Goal: Information Seeking & Learning: Compare options

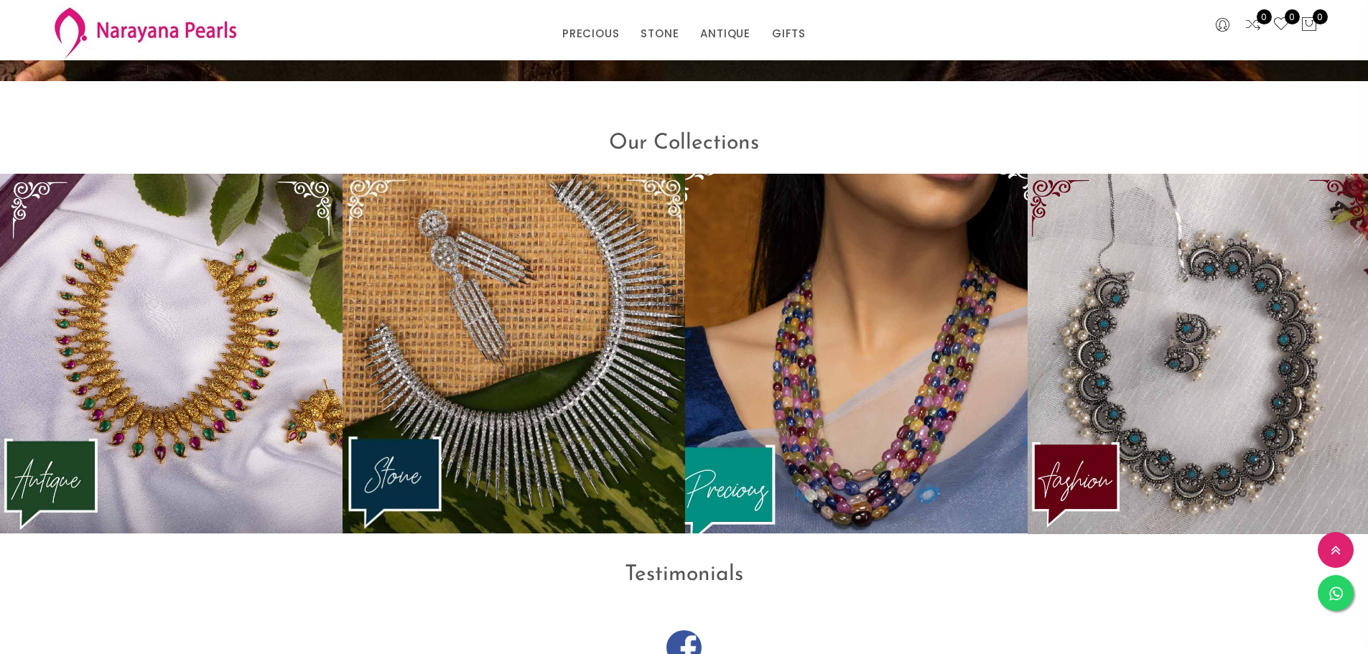
scroll to position [1996, 0]
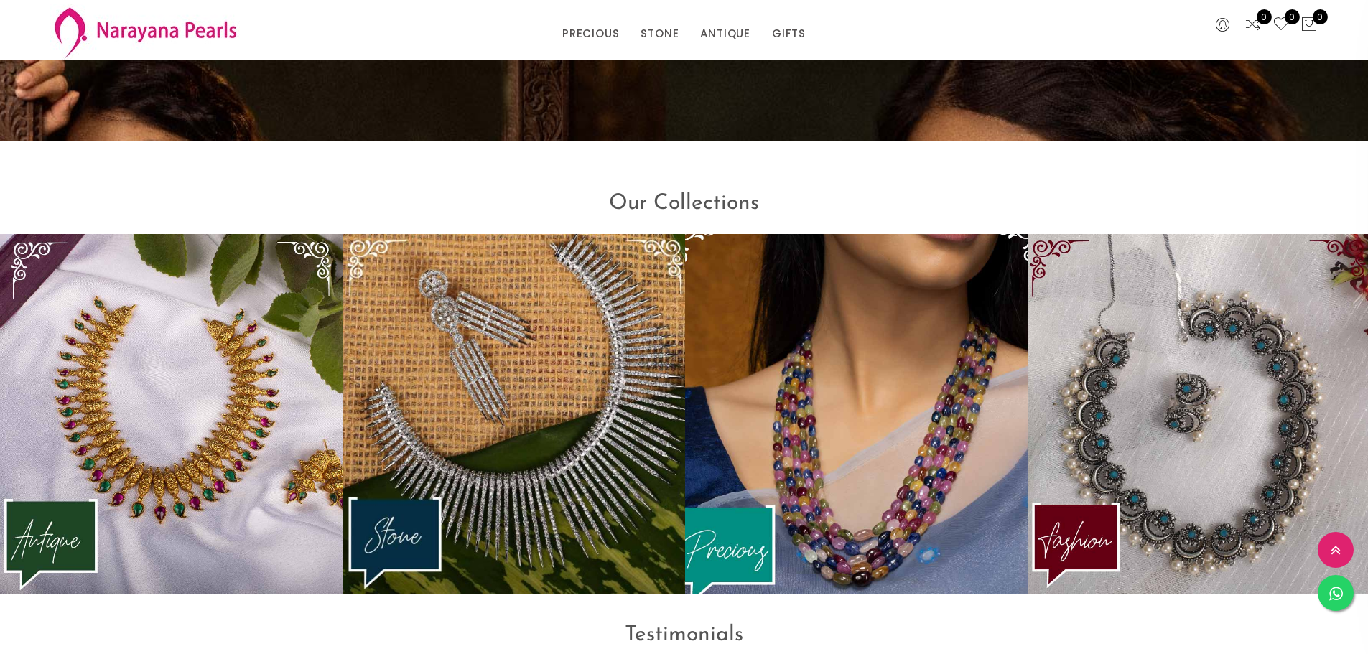
click at [813, 354] on img at bounding box center [856, 414] width 377 height 396
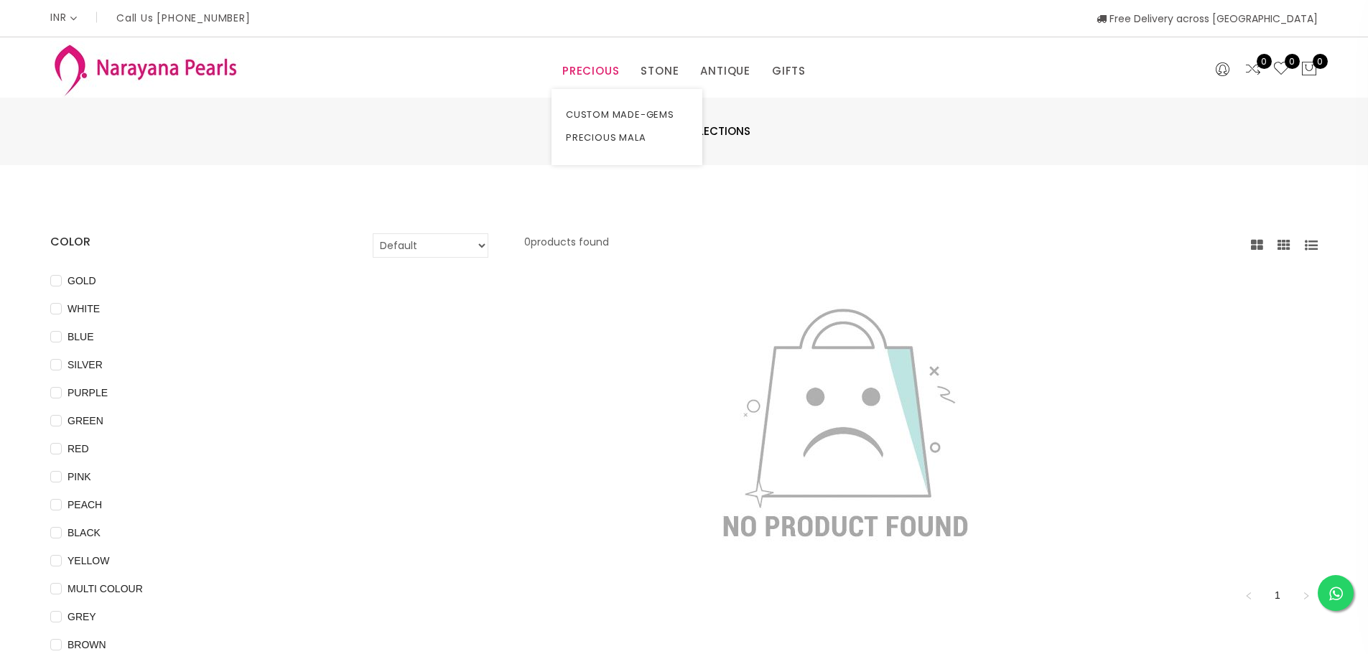
click at [600, 70] on link "PRECIOUS" at bounding box center [590, 71] width 57 height 22
click at [617, 113] on link "CUSTOM MADE-GEMS" at bounding box center [627, 114] width 122 height 23
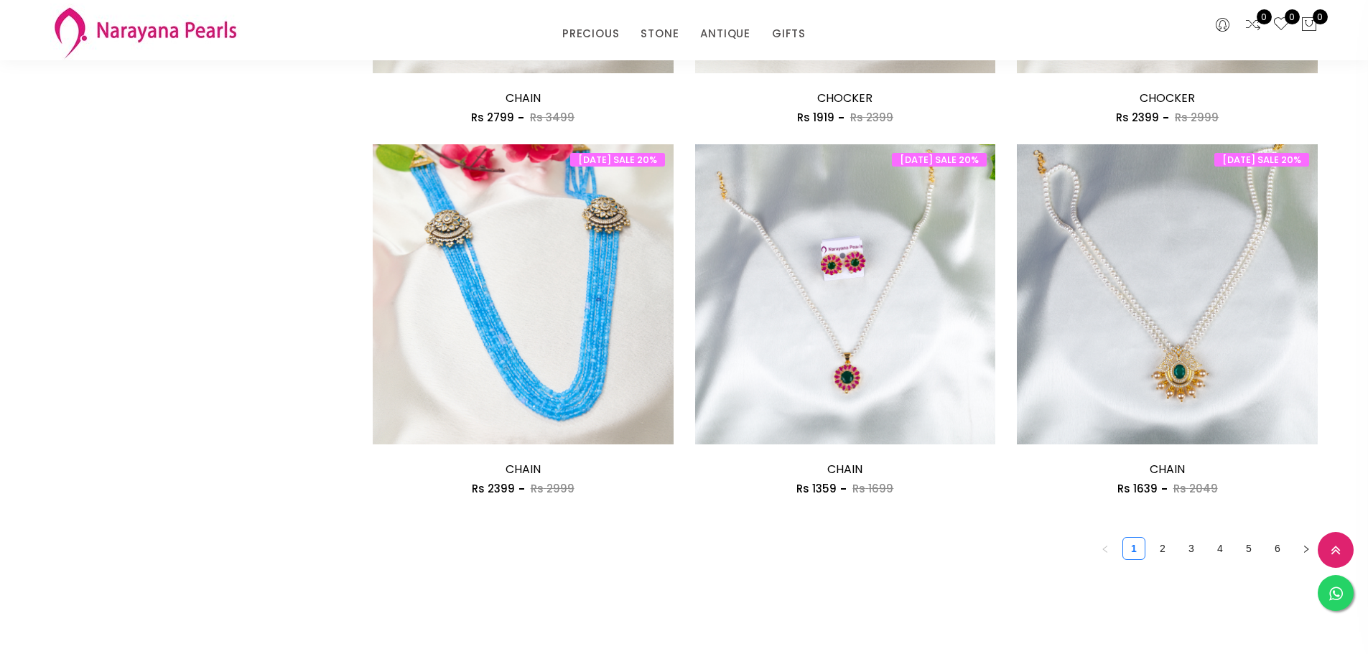
scroll to position [2297, 0]
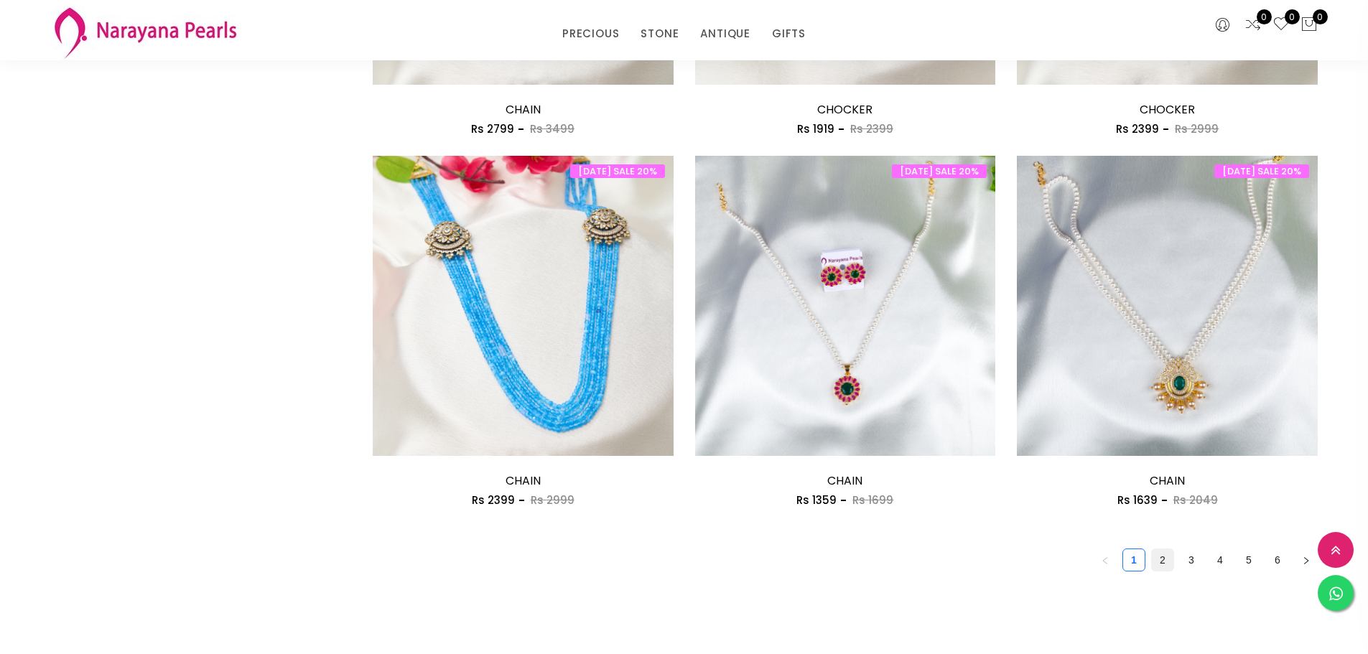
click at [1162, 561] on link "2" at bounding box center [1162, 560] width 22 height 22
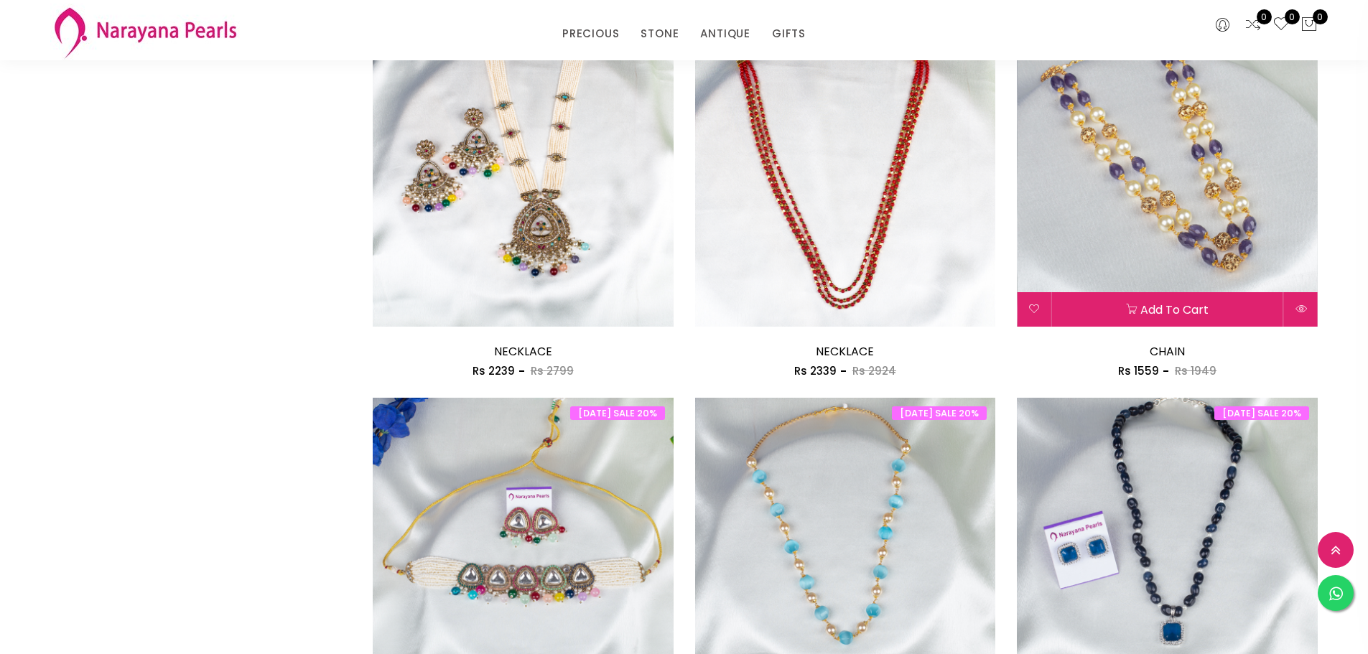
scroll to position [1005, 0]
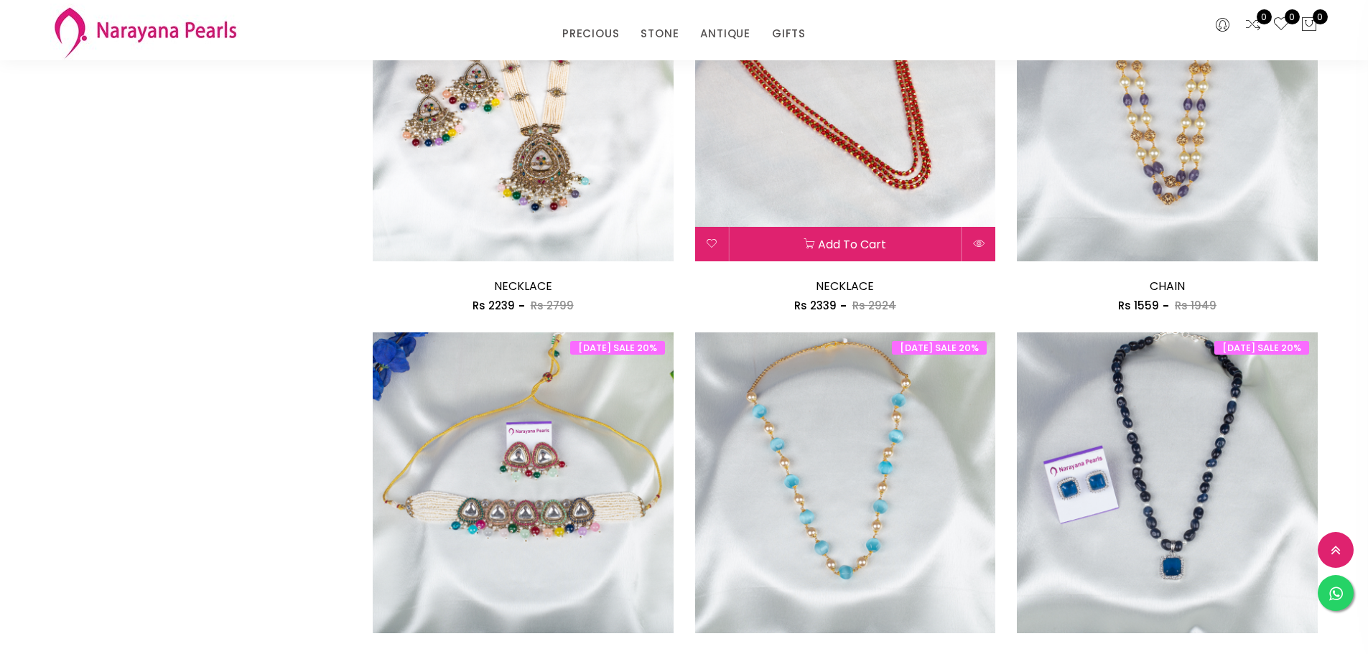
click at [864, 163] on img at bounding box center [845, 111] width 301 height 301
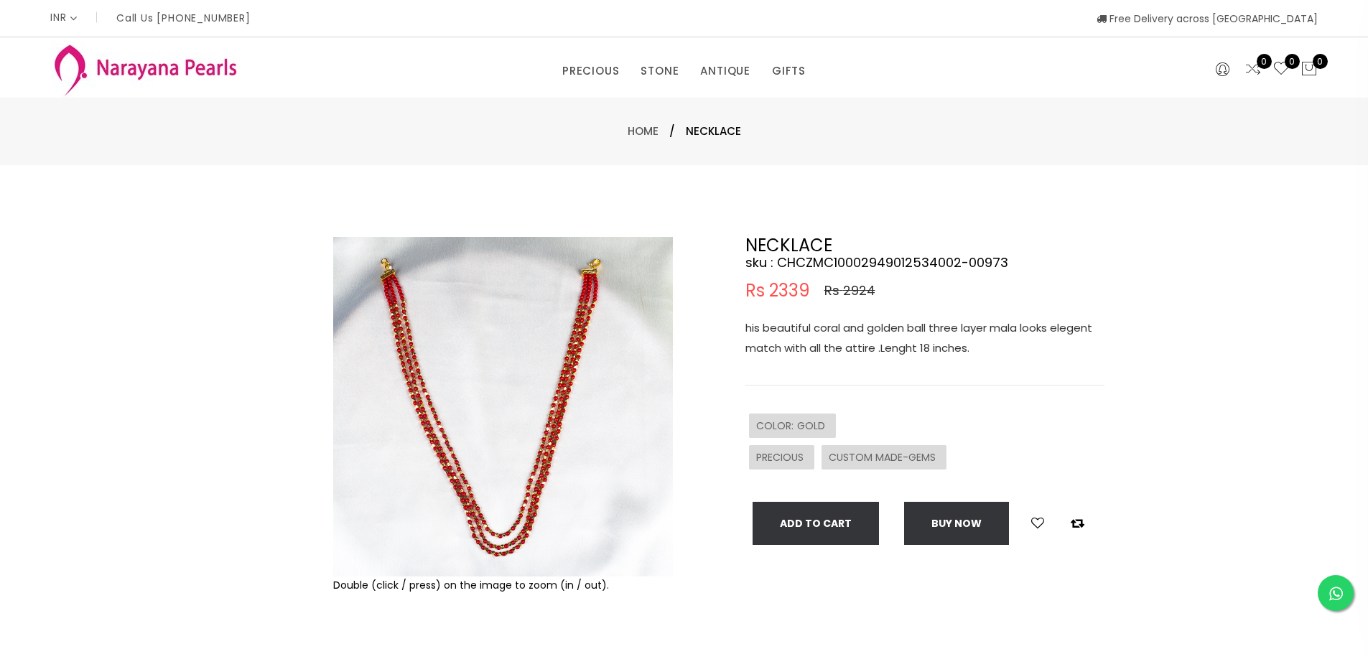
click at [557, 472] on img at bounding box center [503, 407] width 340 height 340
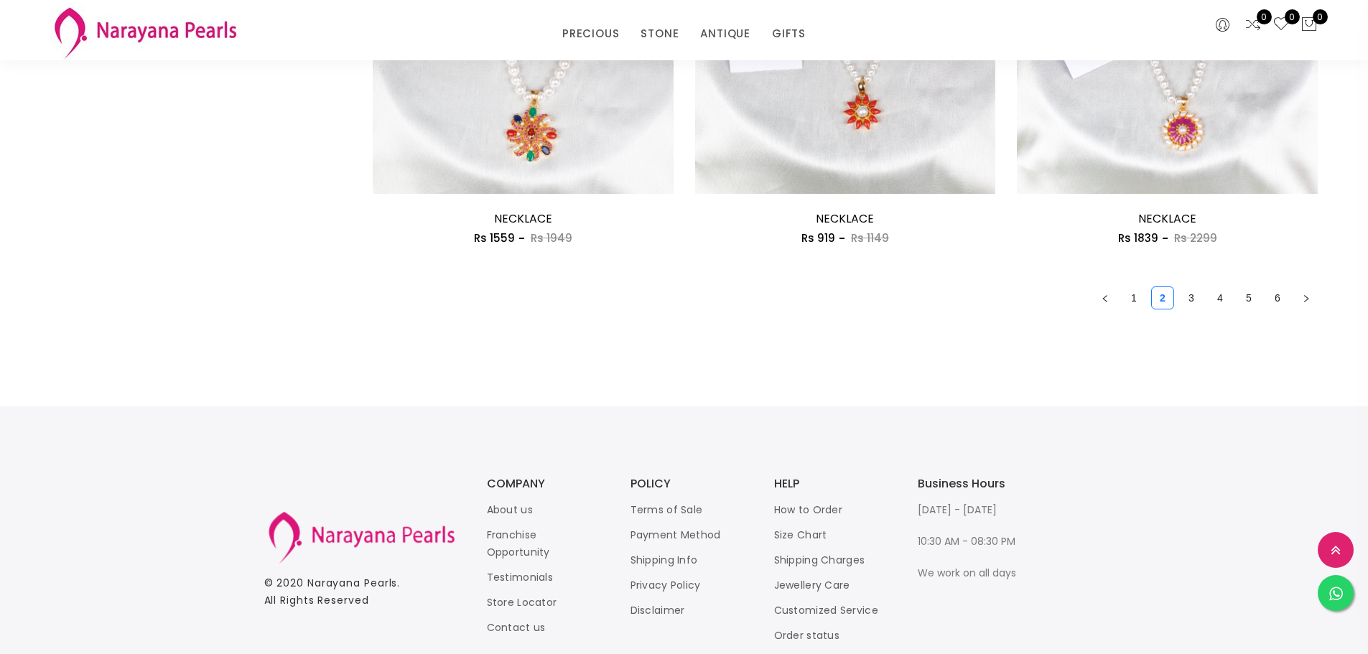
scroll to position [2621, 0]
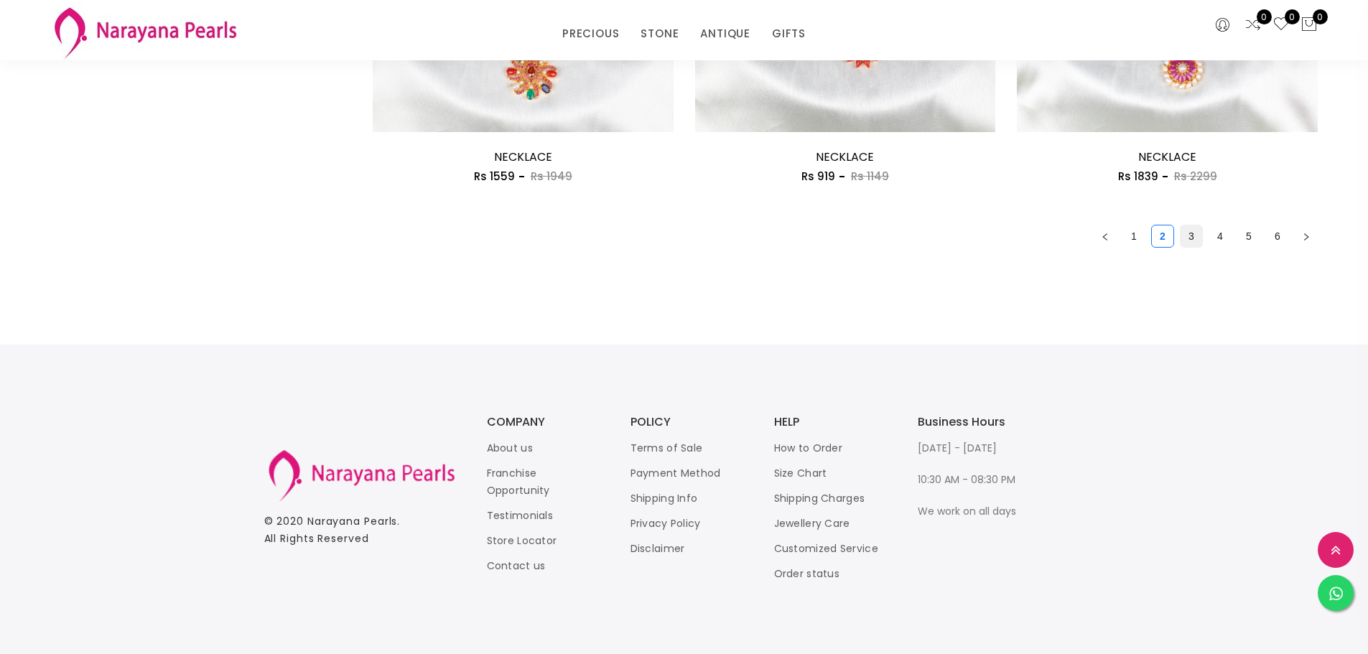
click at [1187, 231] on link "3" at bounding box center [1191, 236] width 22 height 22
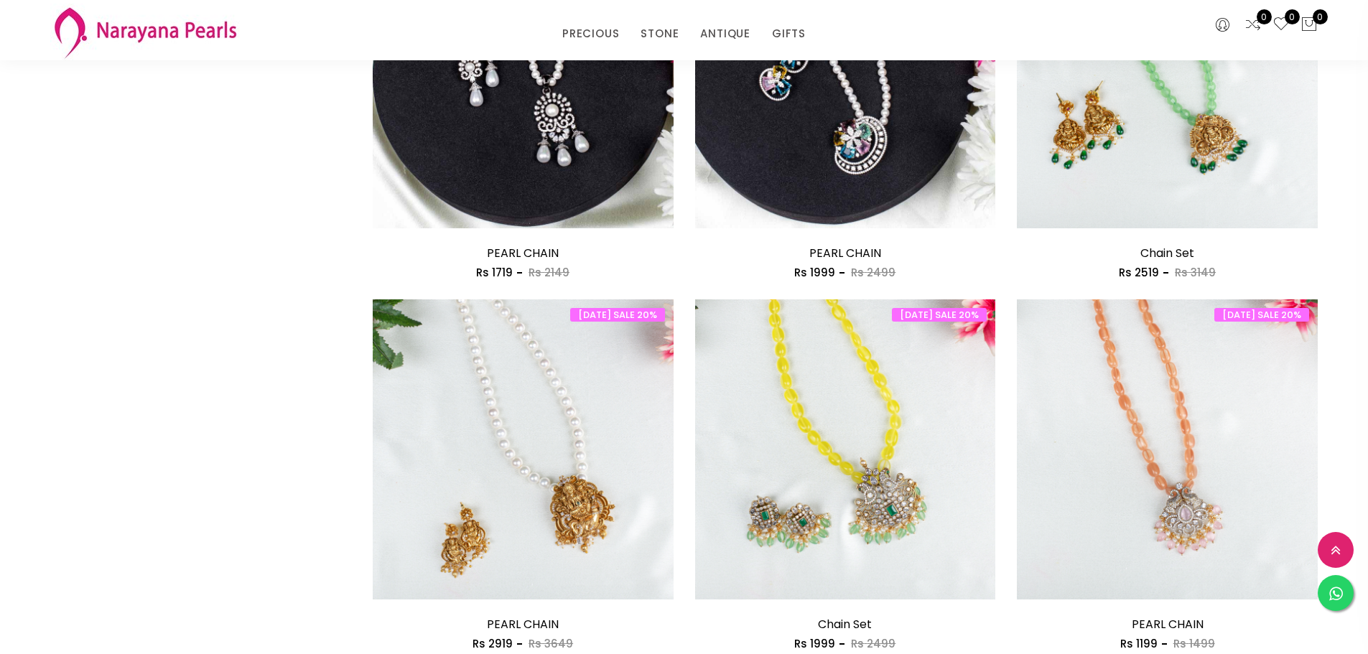
scroll to position [2441, 0]
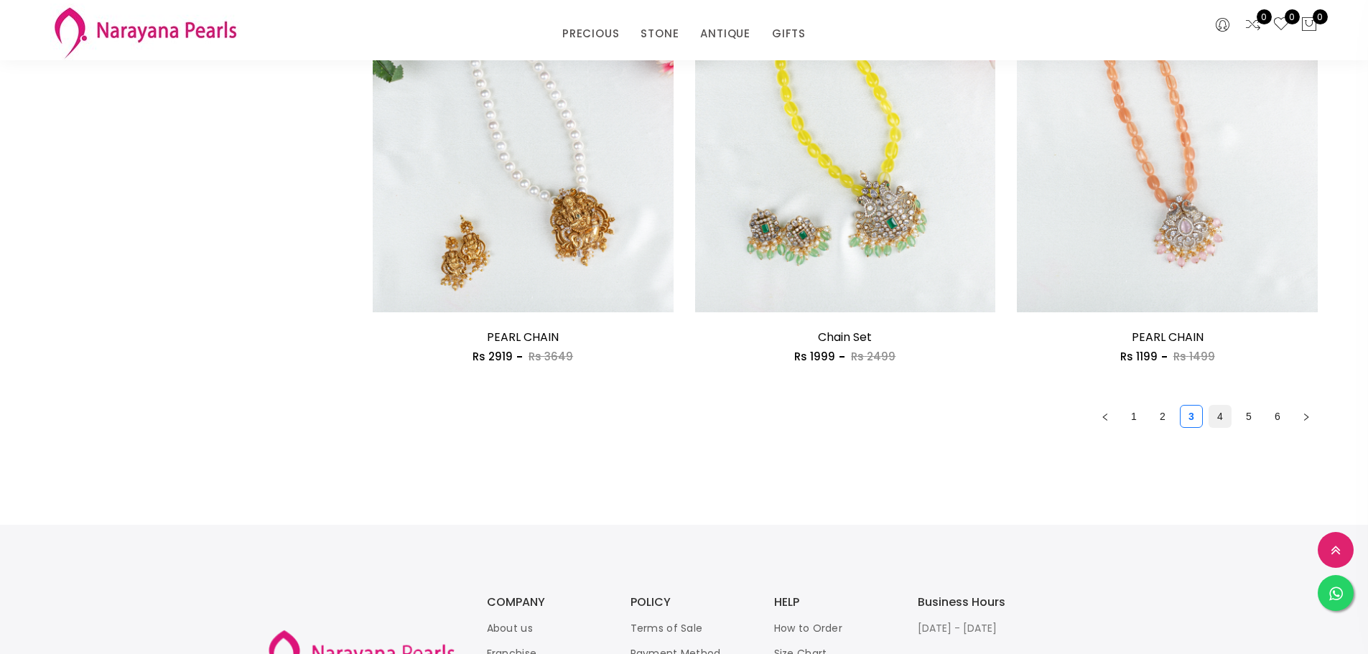
click at [1221, 415] on link "4" at bounding box center [1220, 417] width 22 height 22
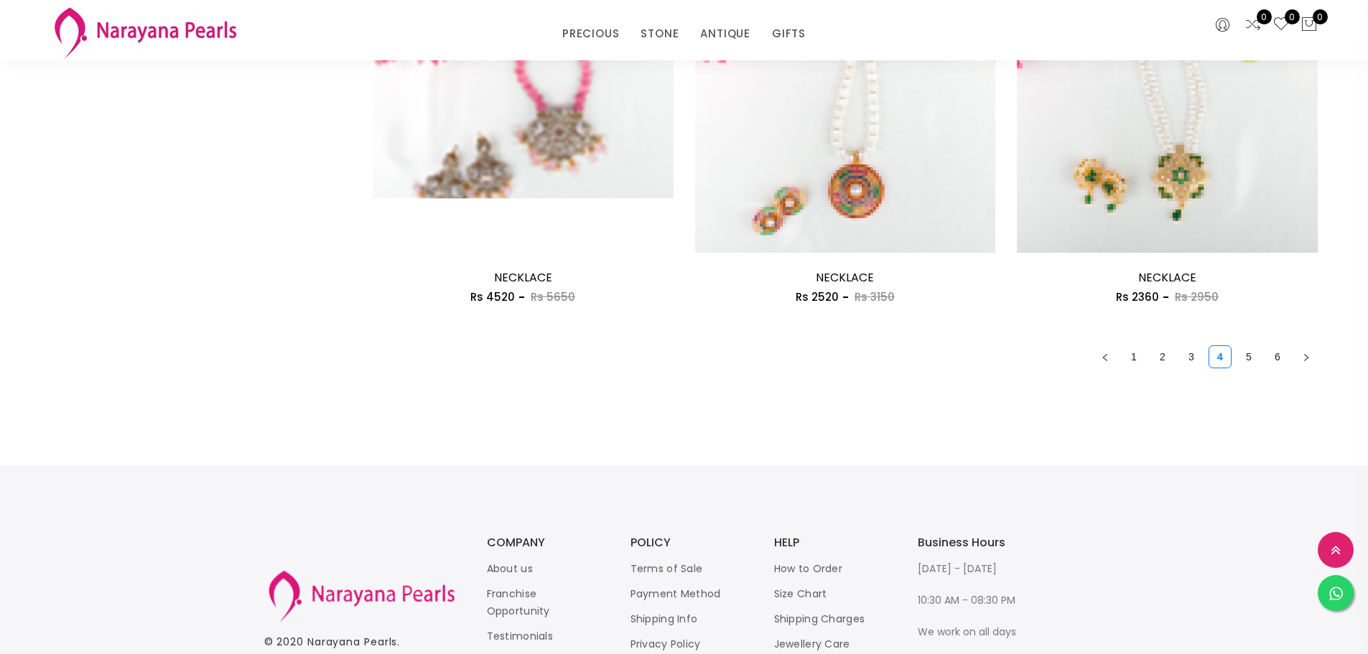
scroll to position [2513, 0]
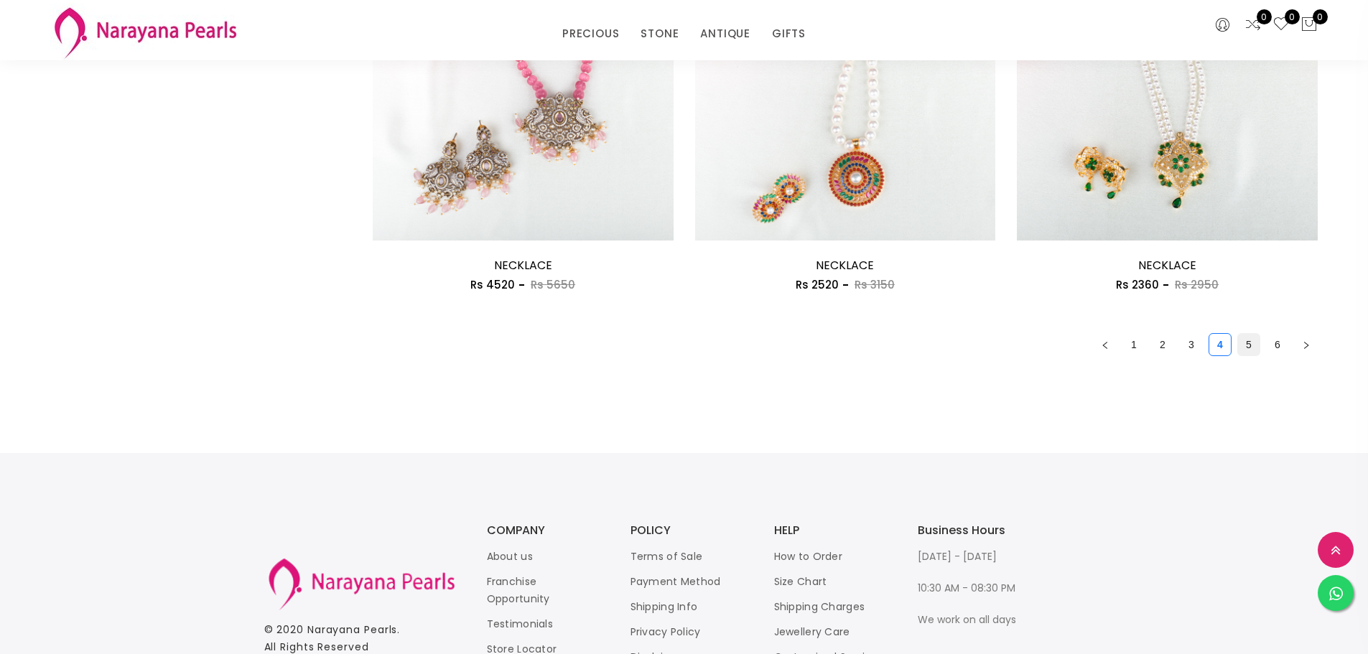
click at [1250, 341] on link "5" at bounding box center [1249, 345] width 22 height 22
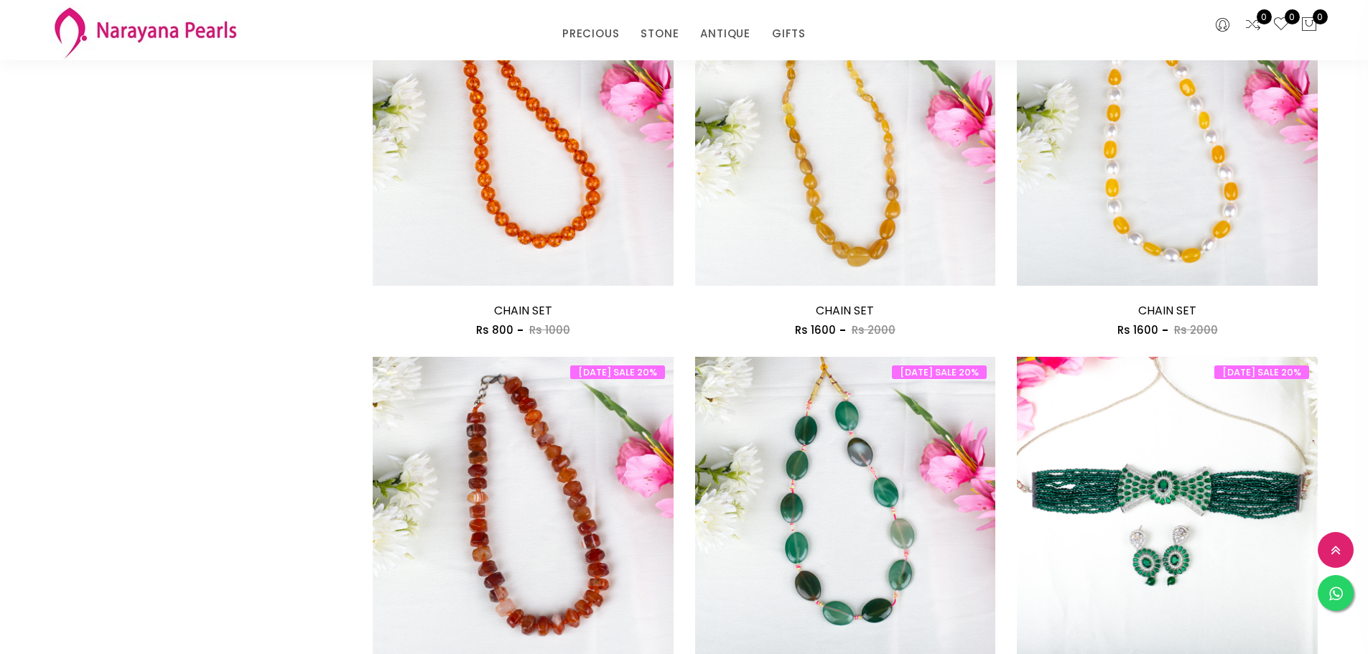
scroll to position [2441, 0]
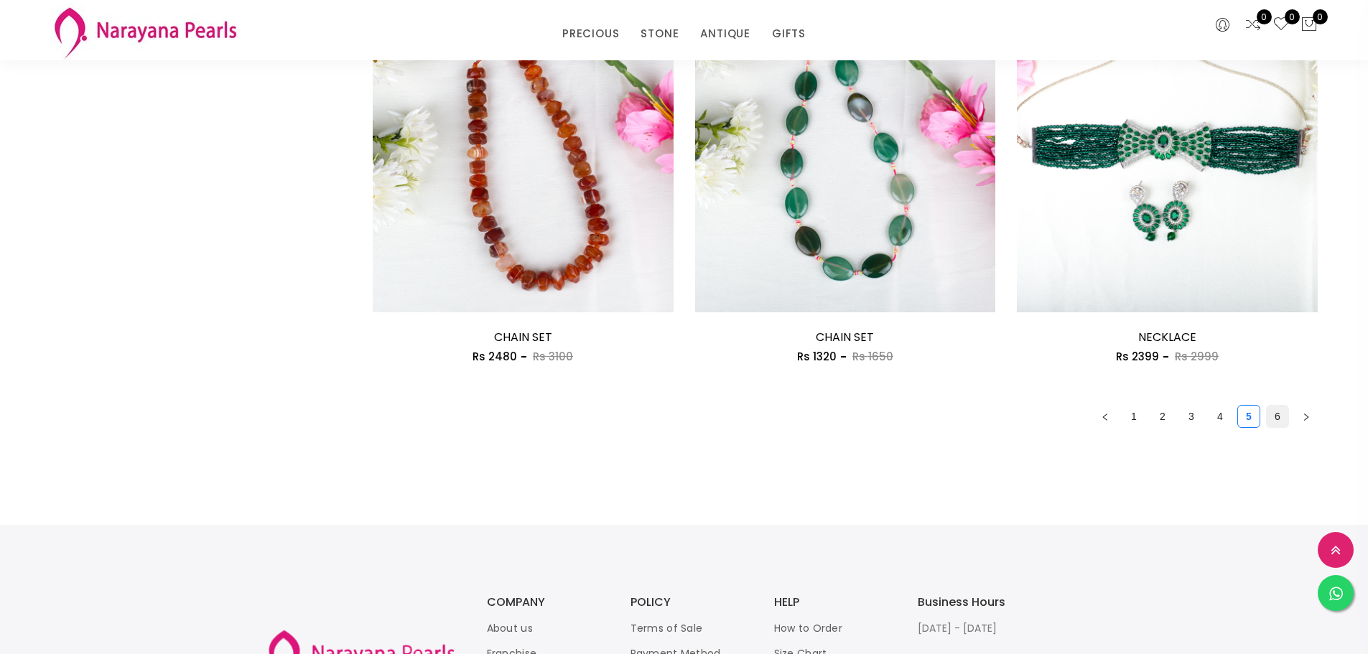
click at [1271, 412] on link "6" at bounding box center [1277, 417] width 22 height 22
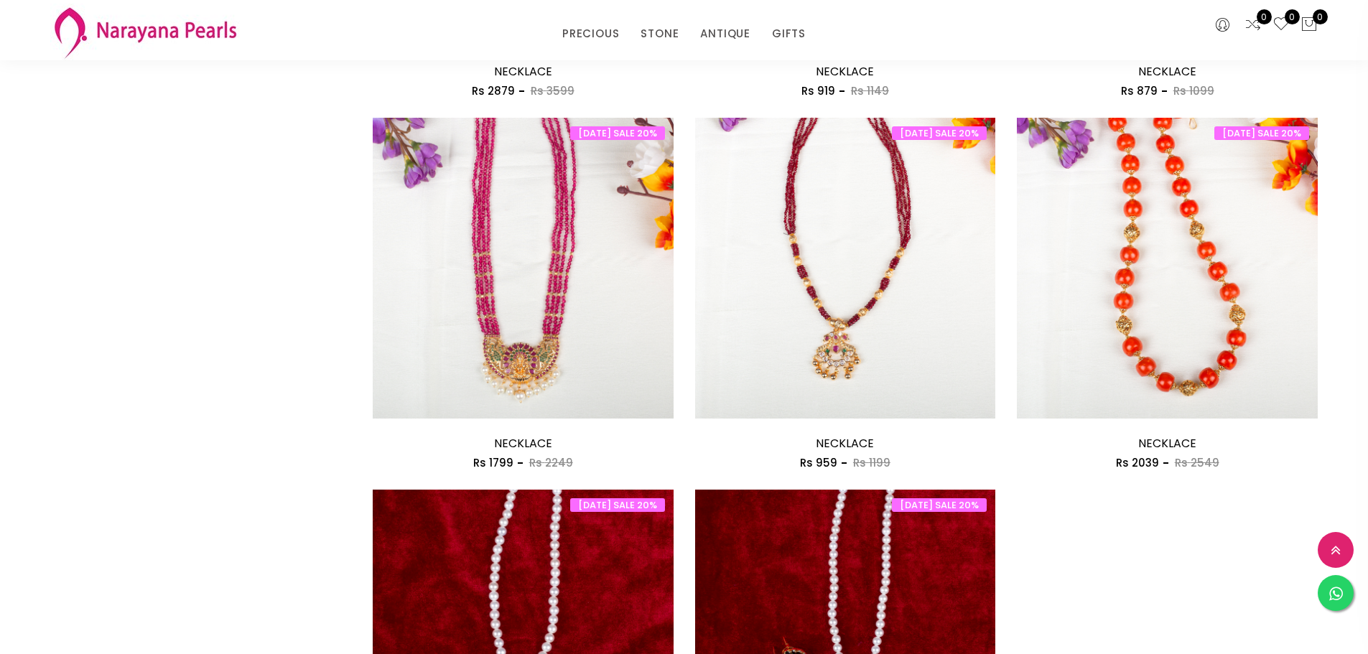
scroll to position [1508, 0]
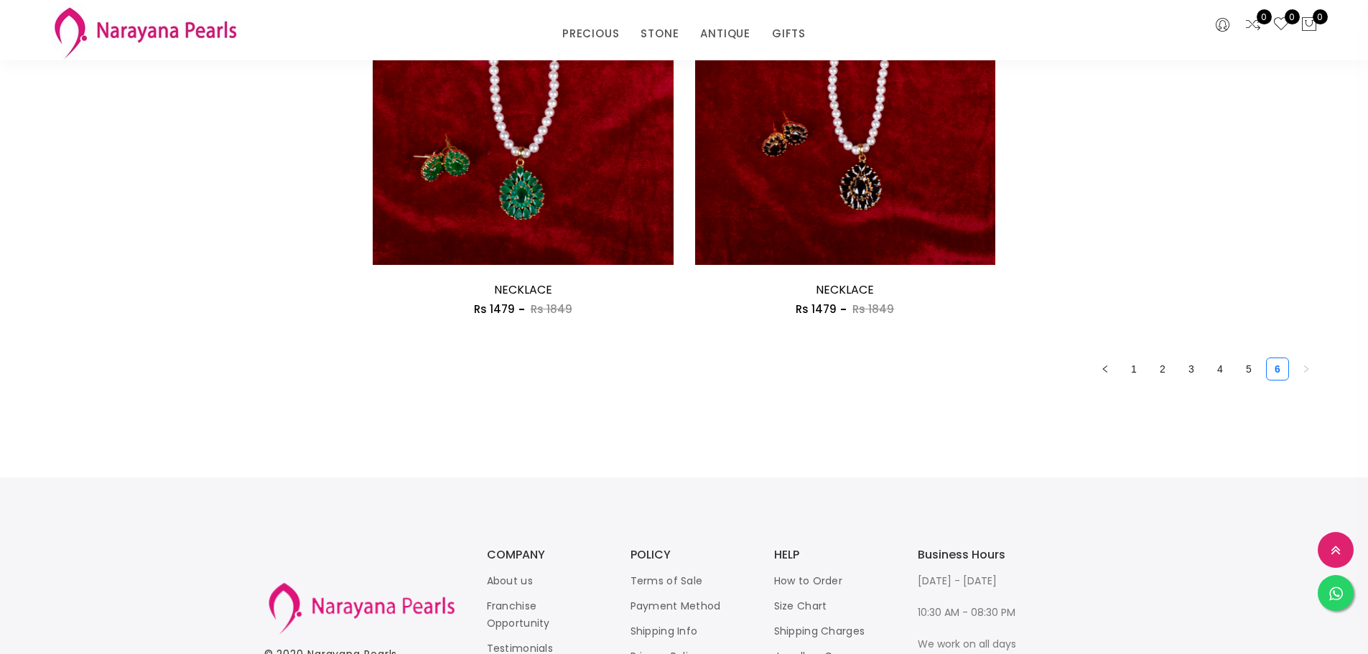
scroll to position [1795, 0]
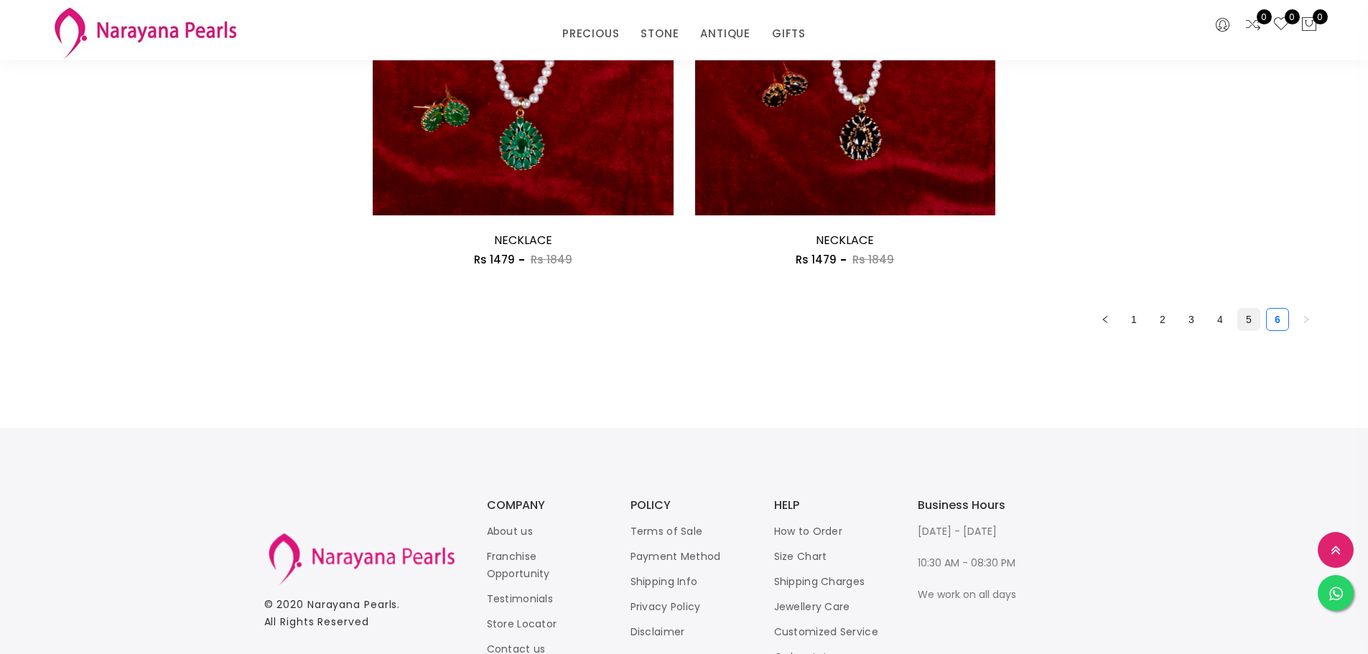
click at [1248, 322] on link "5" at bounding box center [1249, 320] width 22 height 22
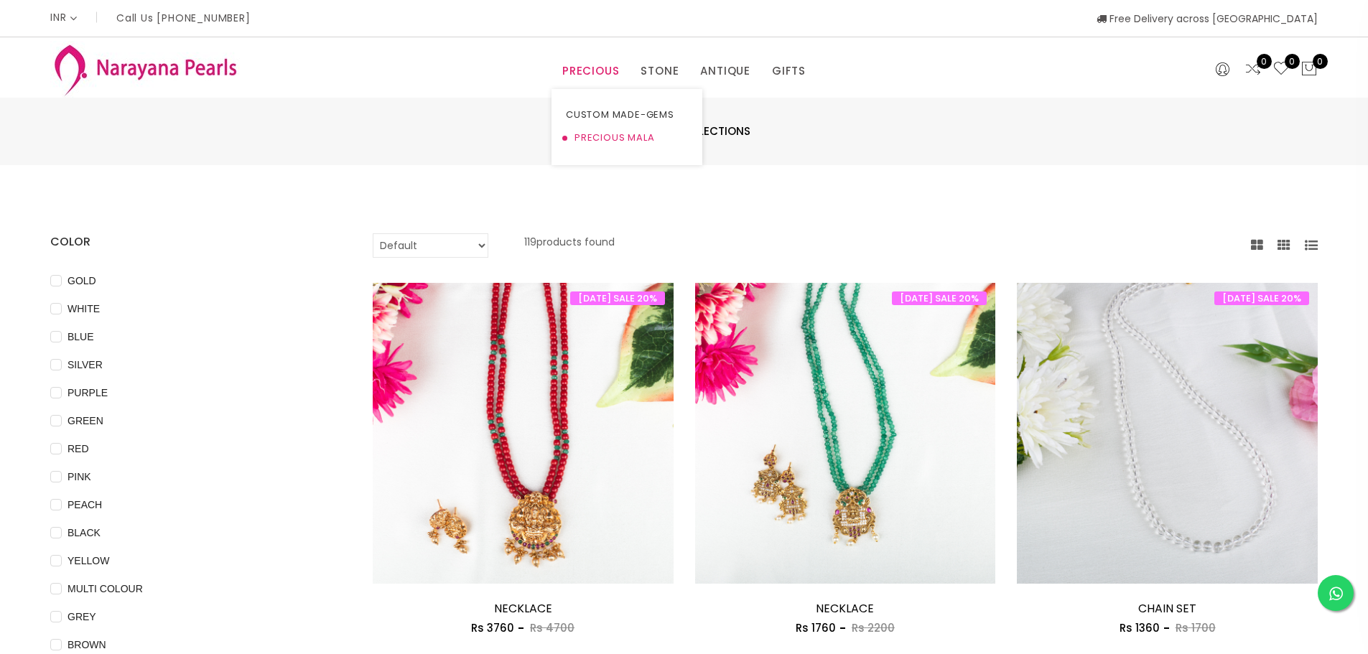
click at [614, 139] on link "PRECIOUS MALA" at bounding box center [627, 137] width 122 height 23
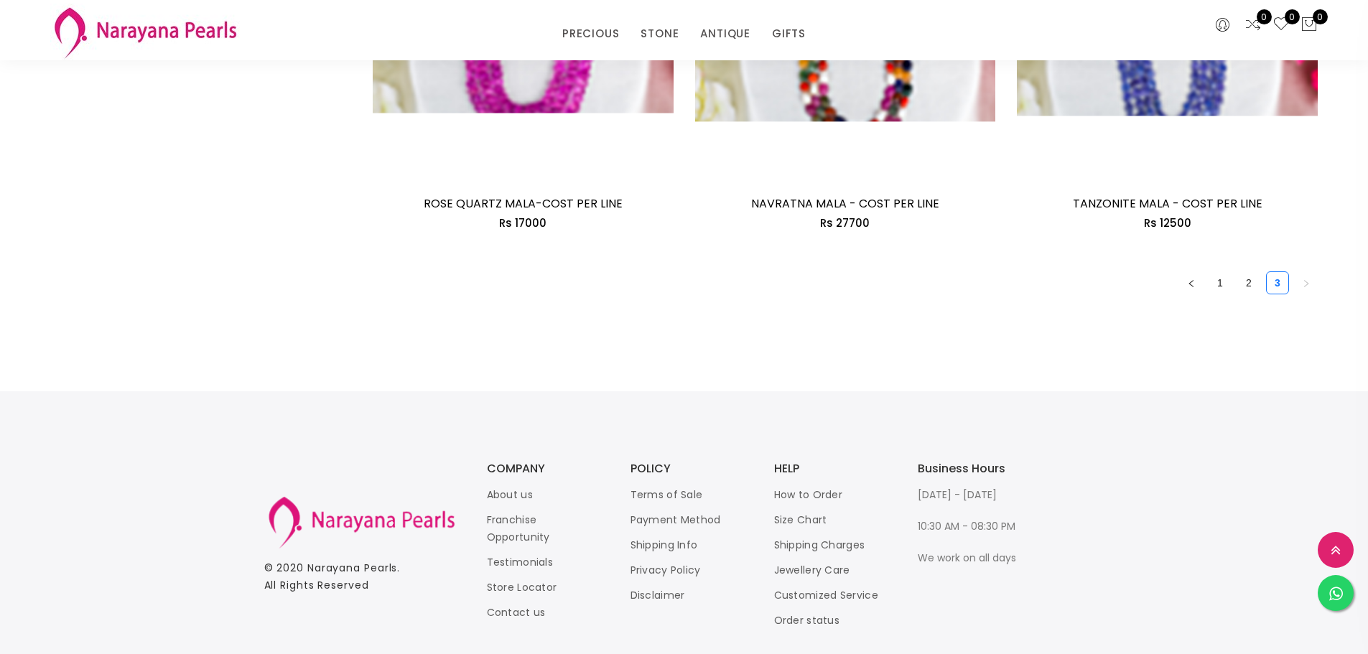
scroll to position [2584, 0]
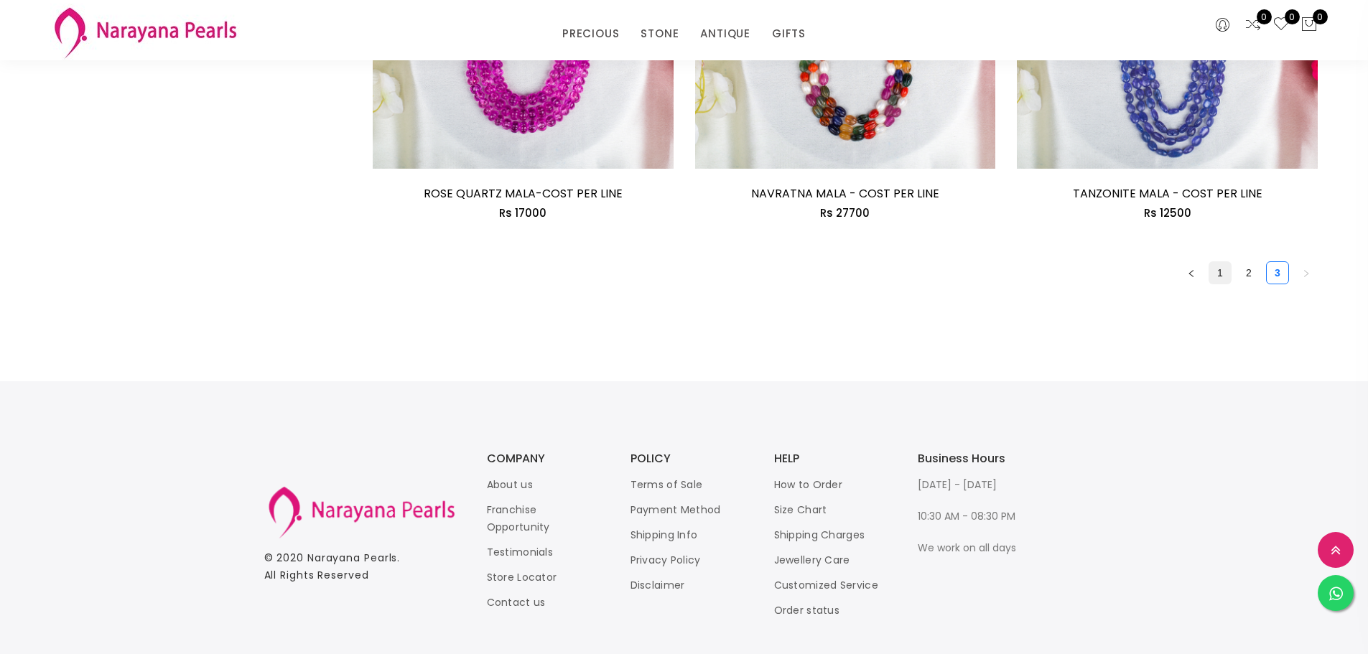
click at [1223, 268] on link "1" at bounding box center [1220, 273] width 22 height 22
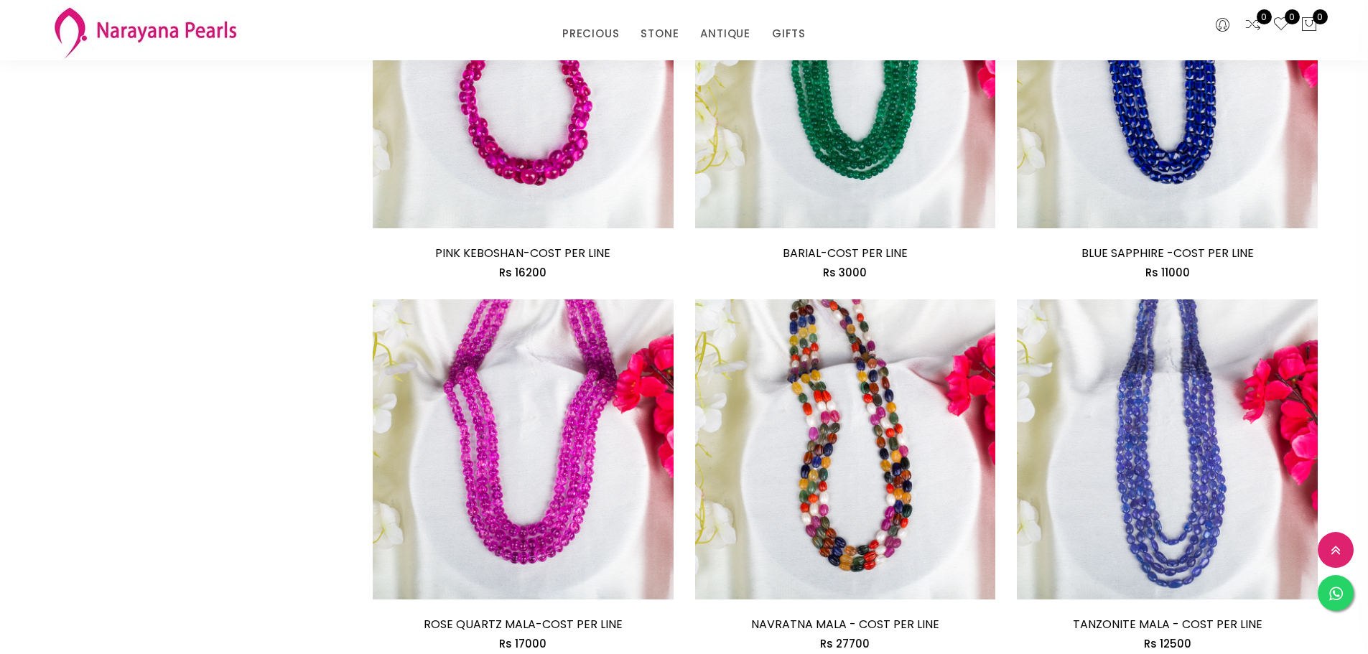
scroll to position [2513, 0]
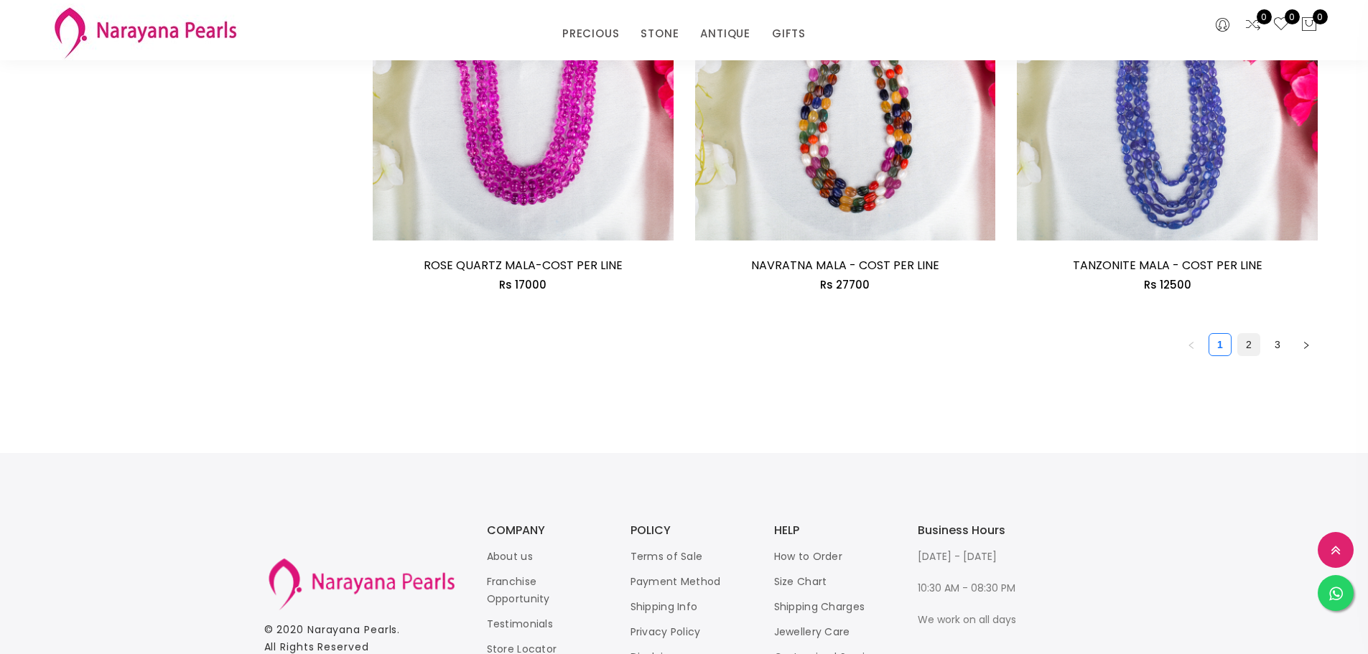
click at [1246, 340] on link "2" at bounding box center [1249, 345] width 22 height 22
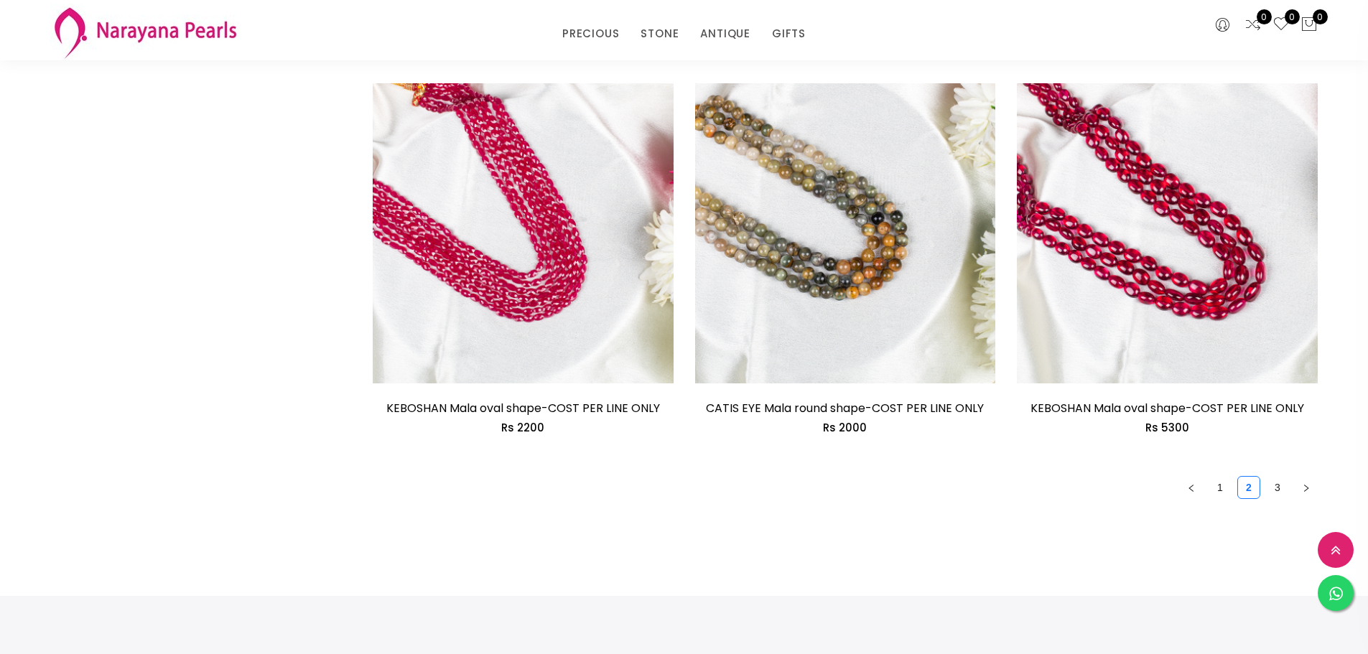
scroll to position [2441, 0]
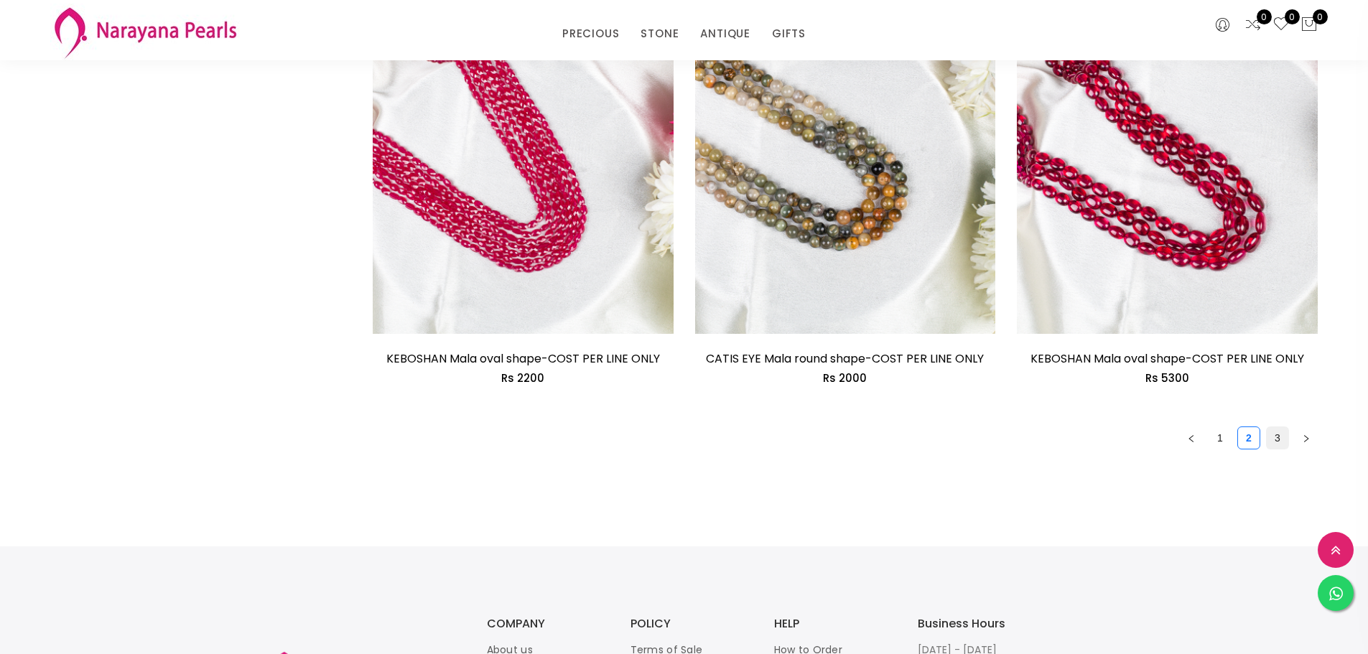
click at [1274, 437] on link "3" at bounding box center [1277, 438] width 22 height 22
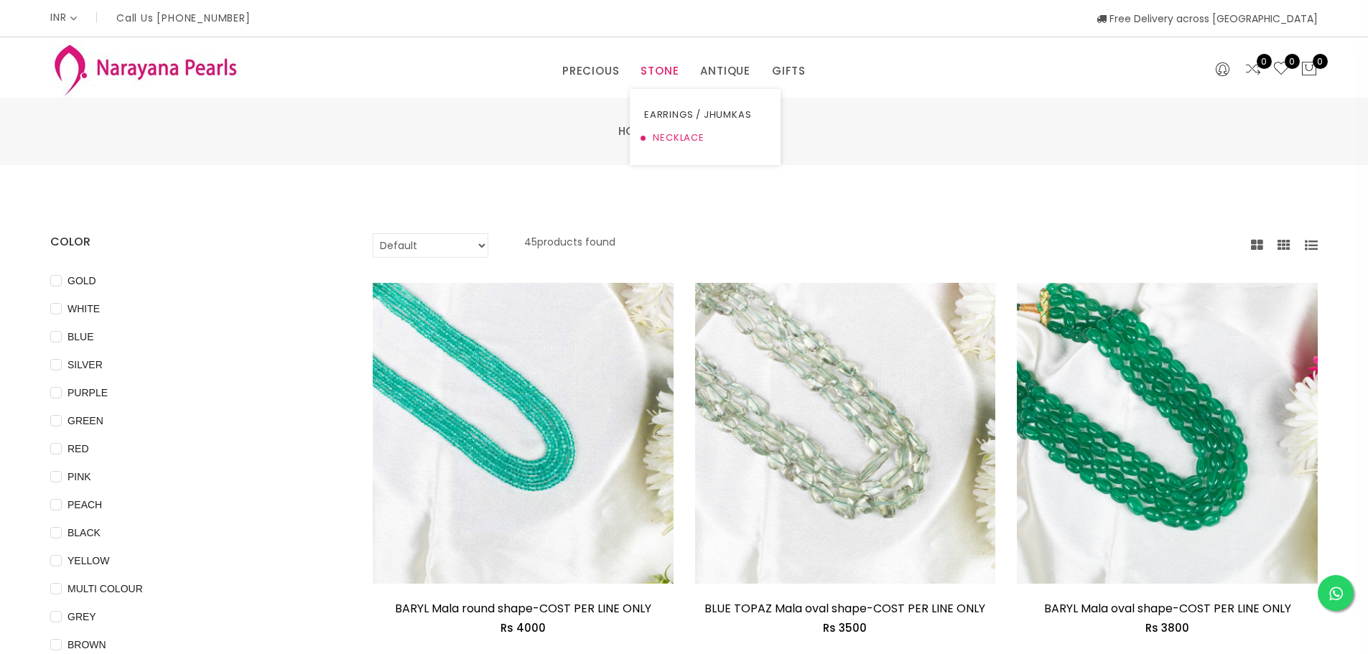
click at [677, 139] on link "NECKLACE" at bounding box center [705, 137] width 122 height 23
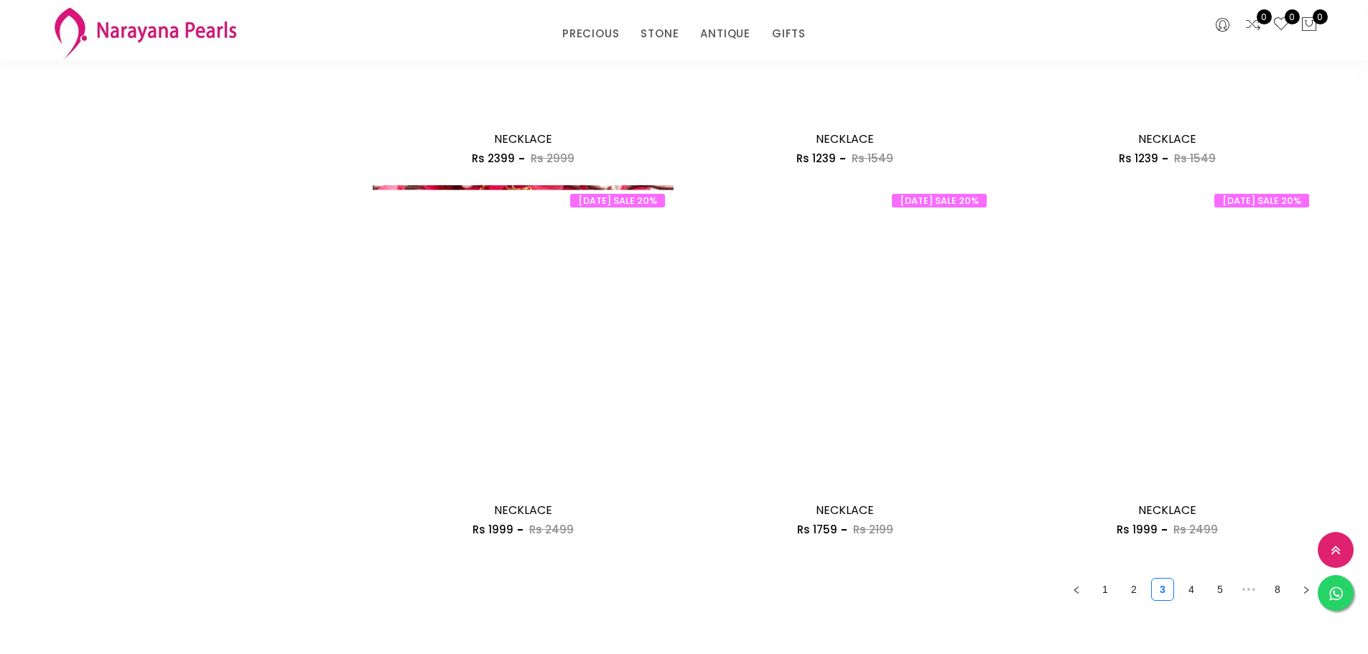
scroll to position [2441, 0]
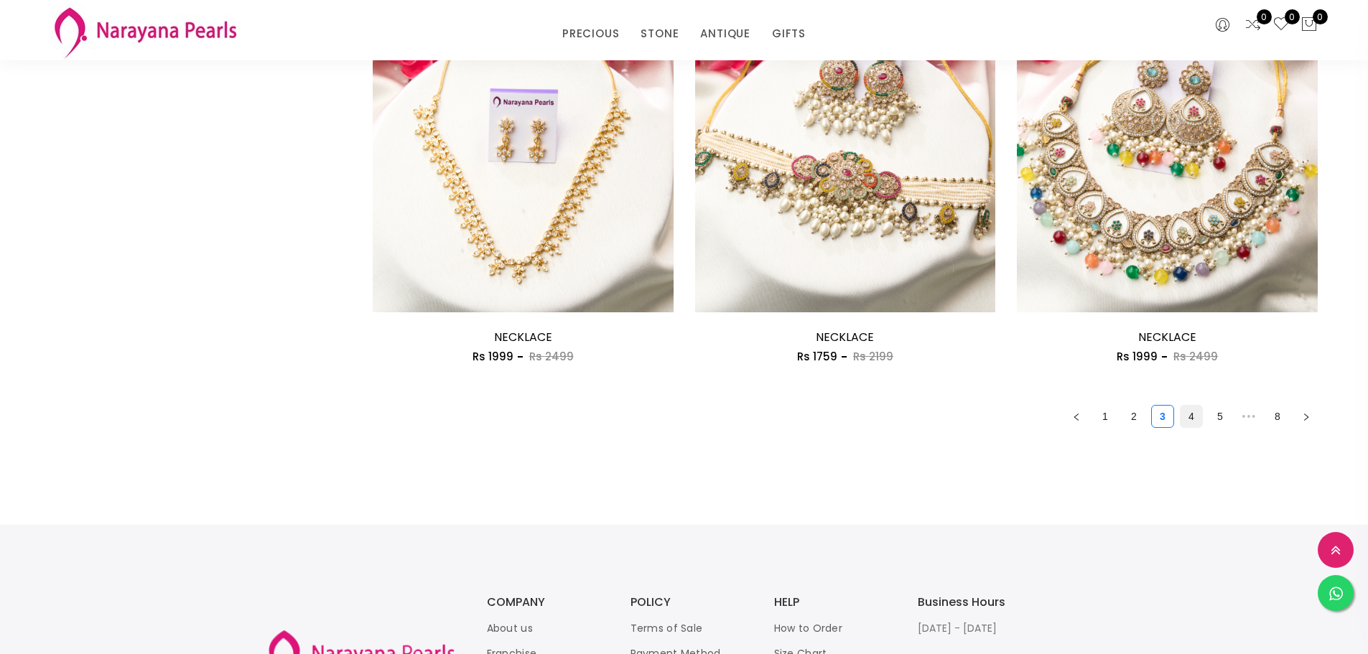
click at [1190, 411] on link "4" at bounding box center [1191, 417] width 22 height 22
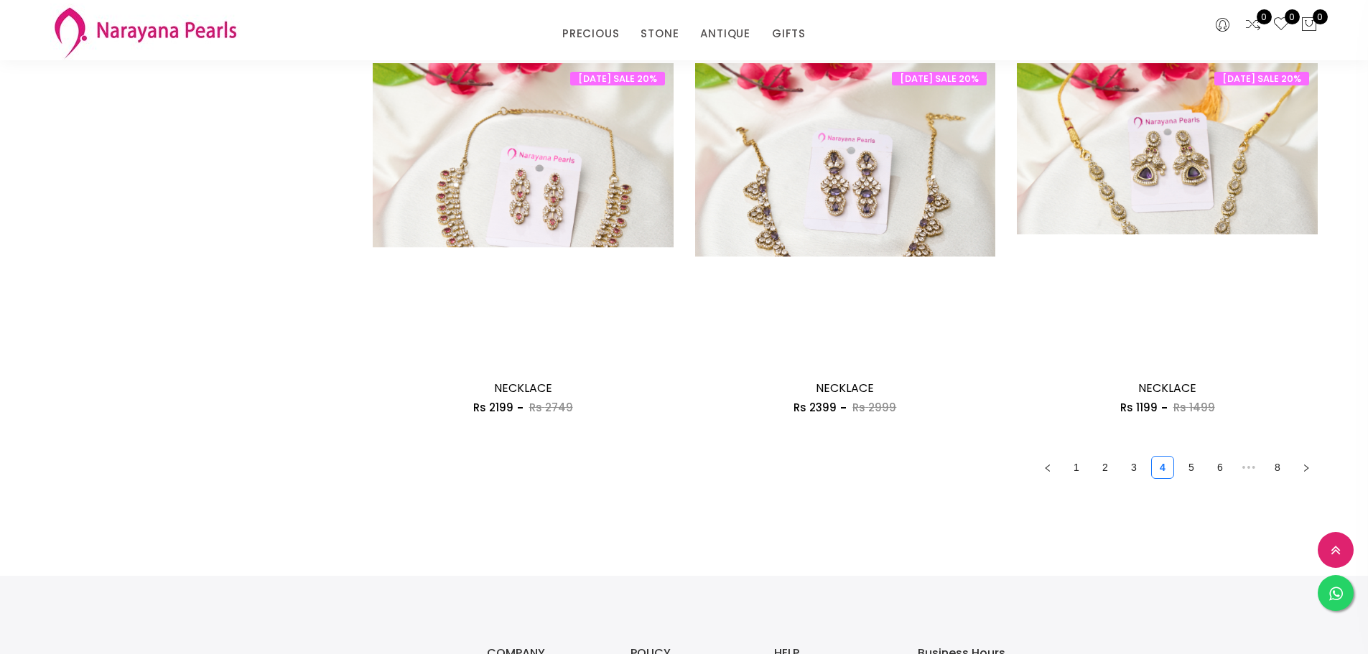
scroll to position [2513, 0]
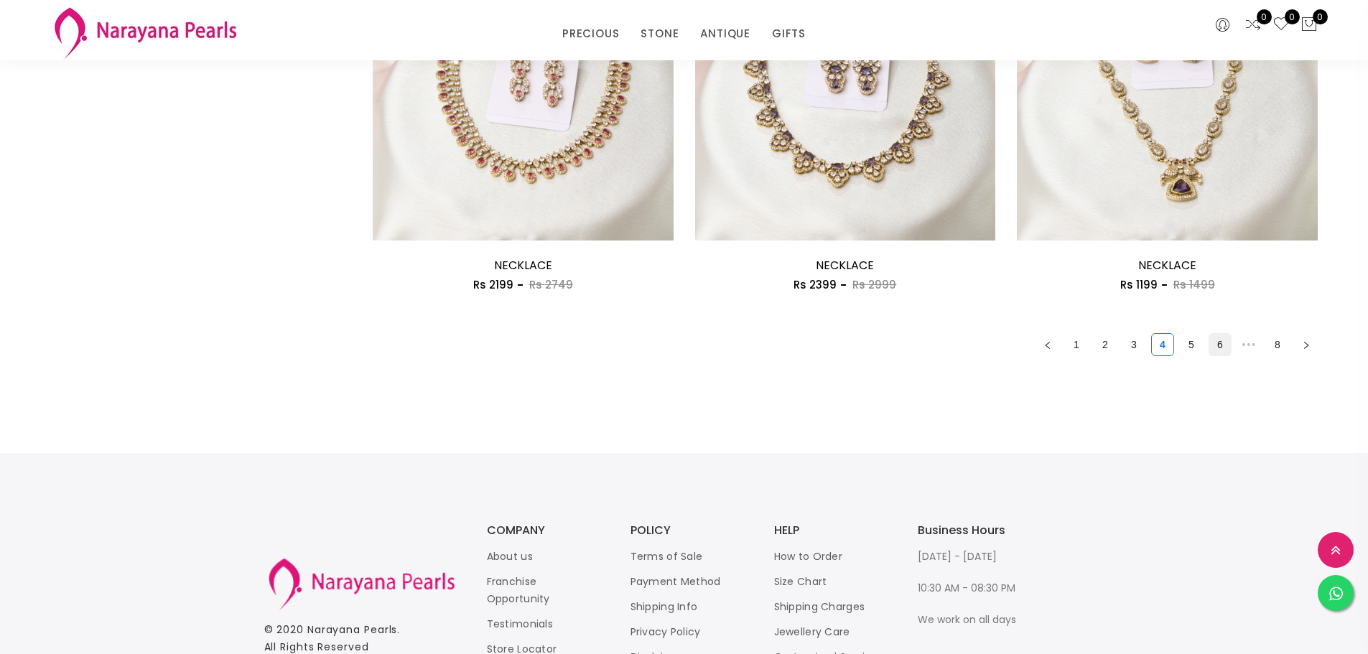
click at [1222, 342] on link "6" at bounding box center [1220, 345] width 22 height 22
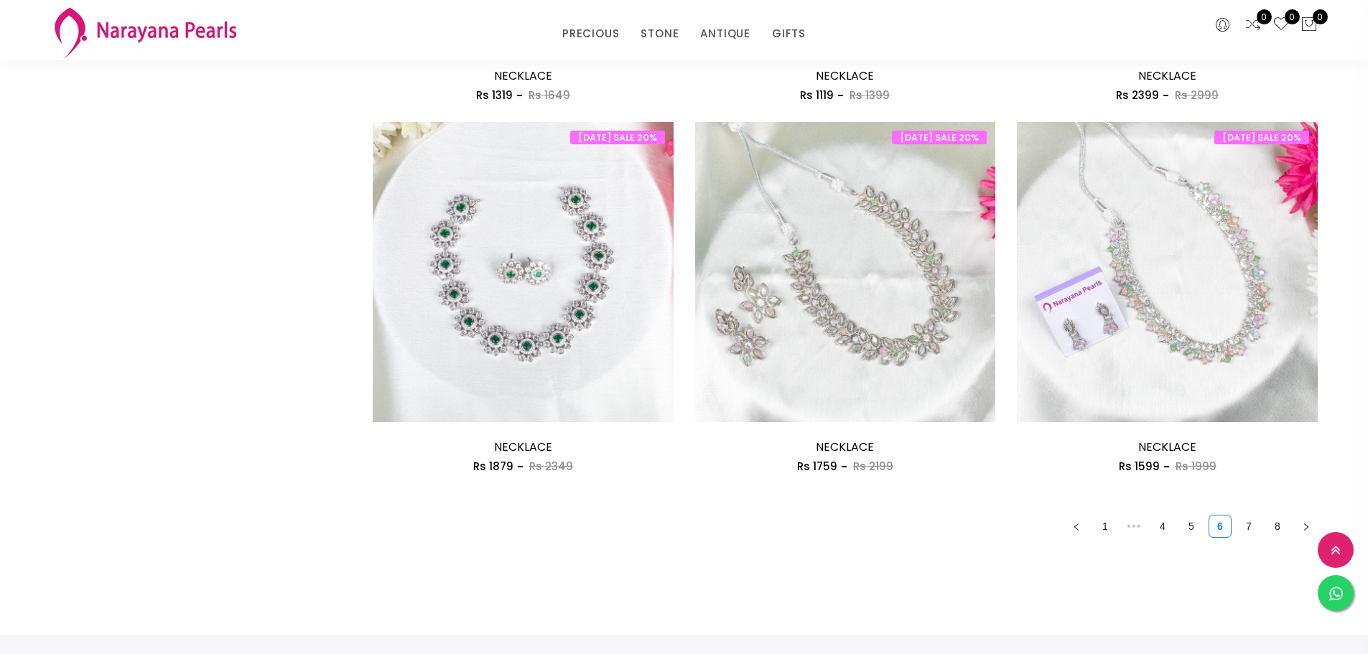
scroll to position [2441, 0]
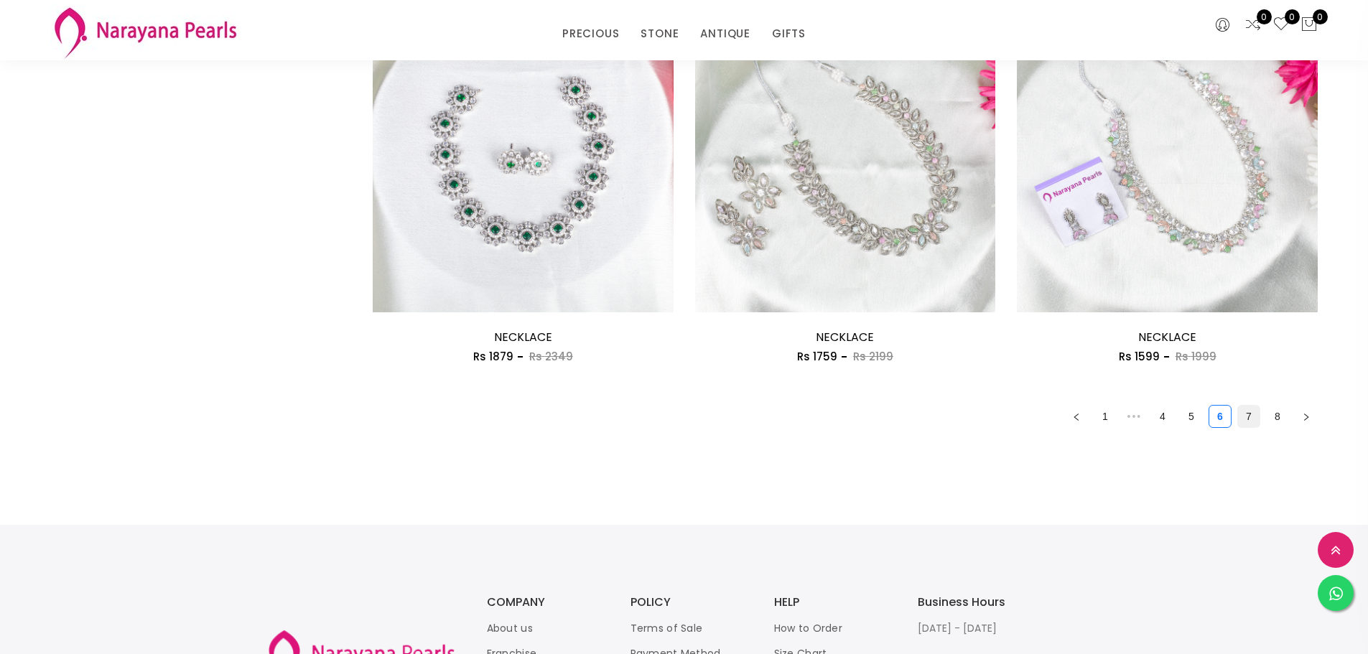
click at [1248, 411] on link "7" at bounding box center [1249, 417] width 22 height 22
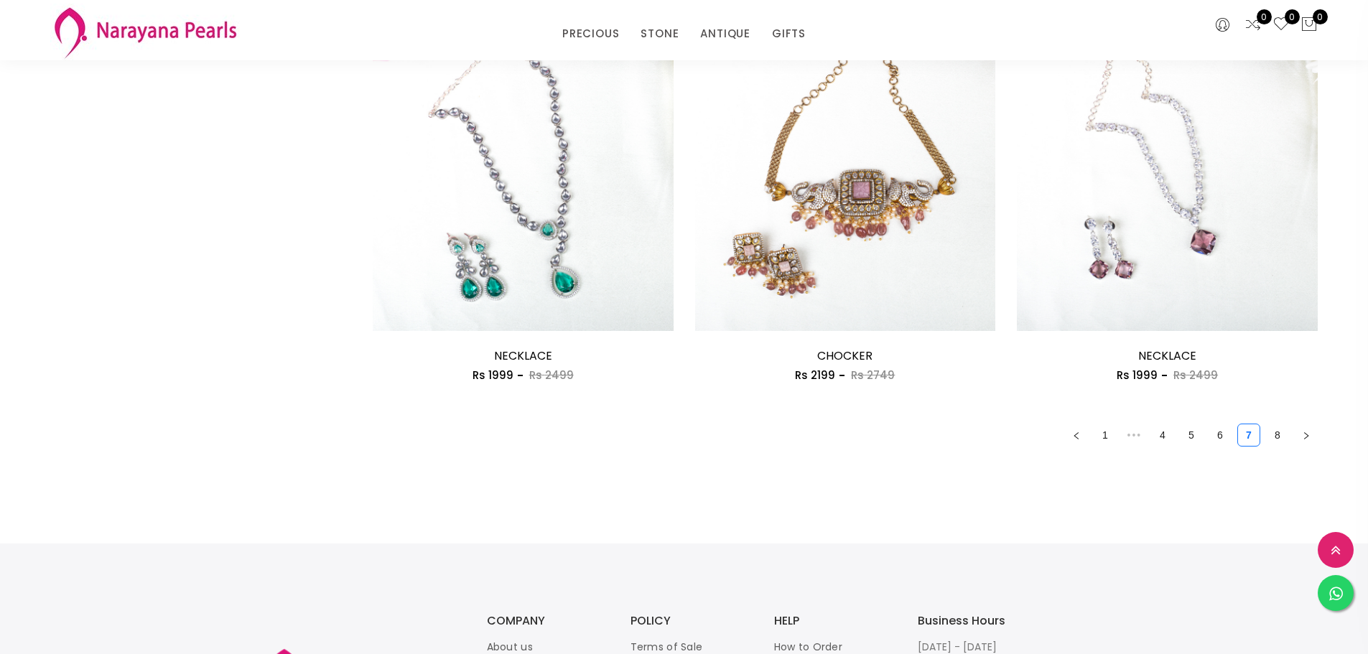
scroll to position [2441, 0]
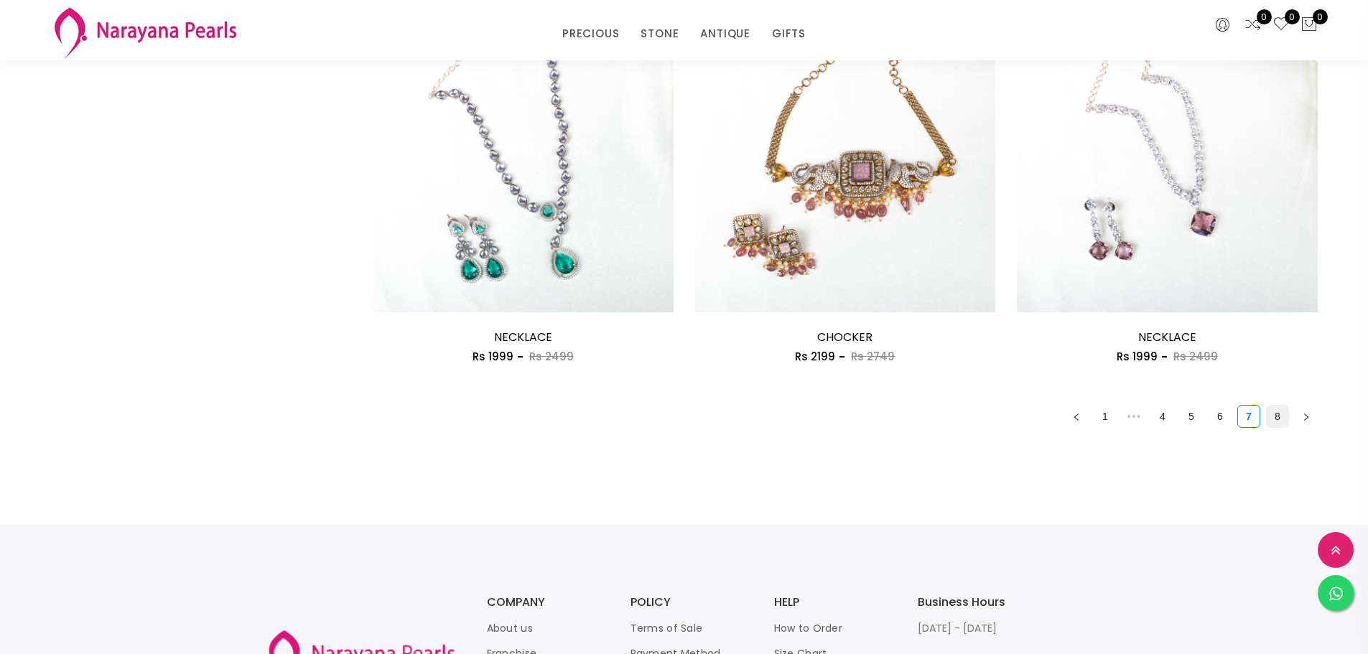
click at [1273, 411] on link "8" at bounding box center [1277, 417] width 22 height 22
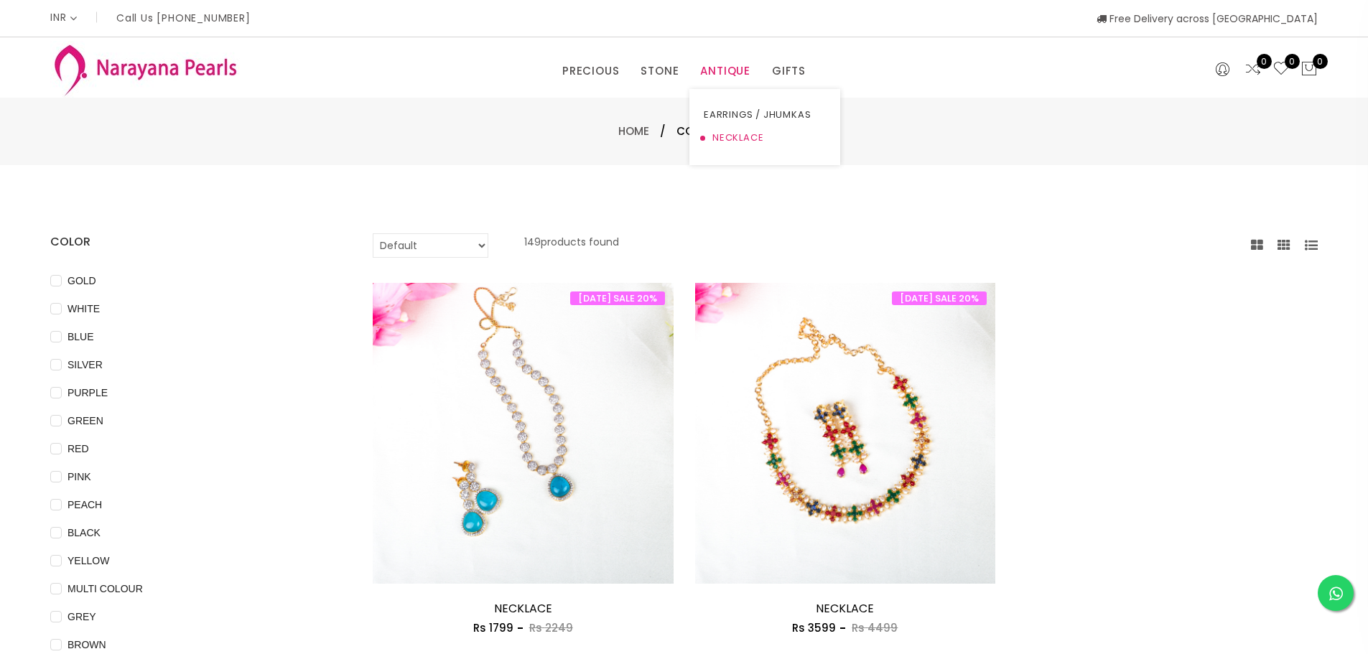
click at [732, 133] on link "NECKLACE" at bounding box center [765, 137] width 122 height 23
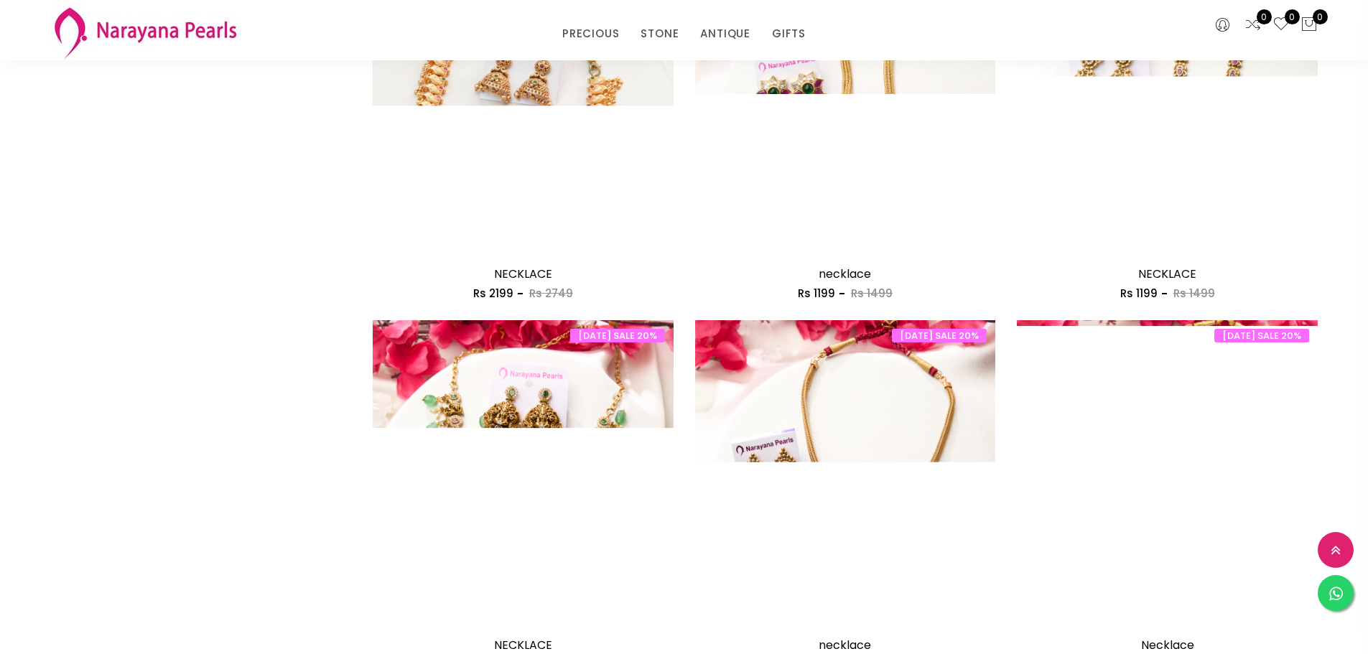
scroll to position [2297, 0]
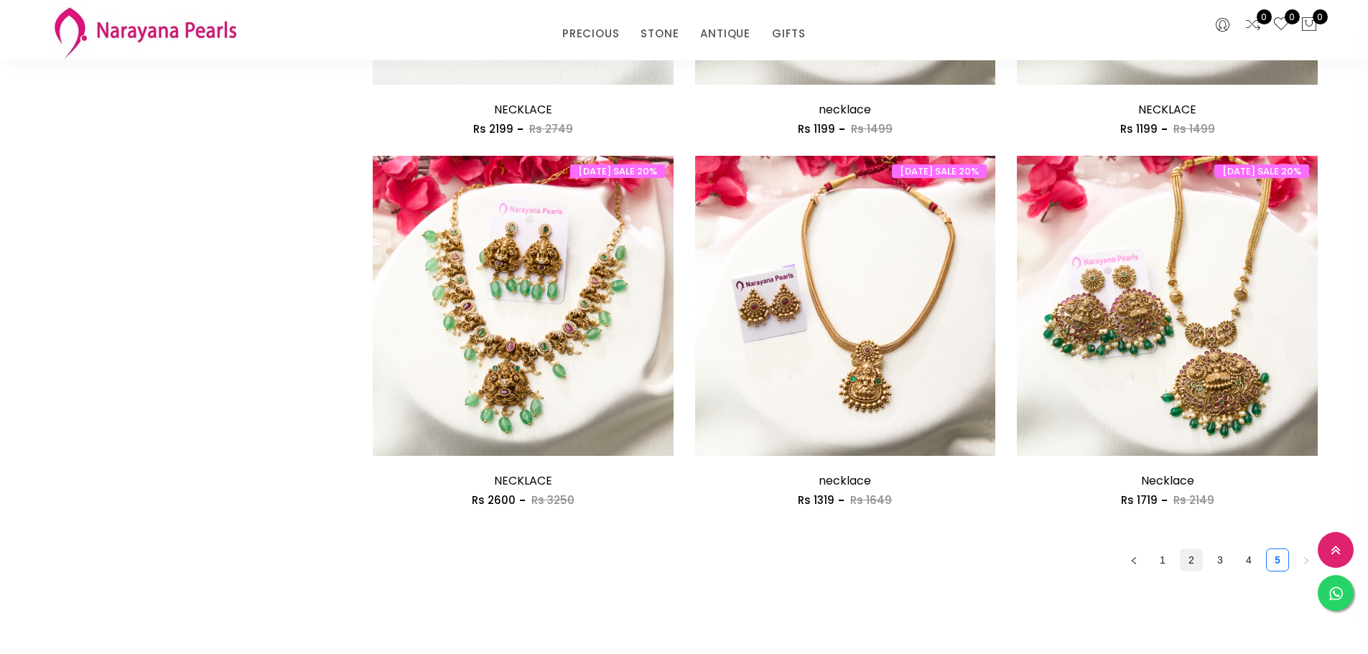
click at [1192, 560] on link "2" at bounding box center [1191, 560] width 22 height 22
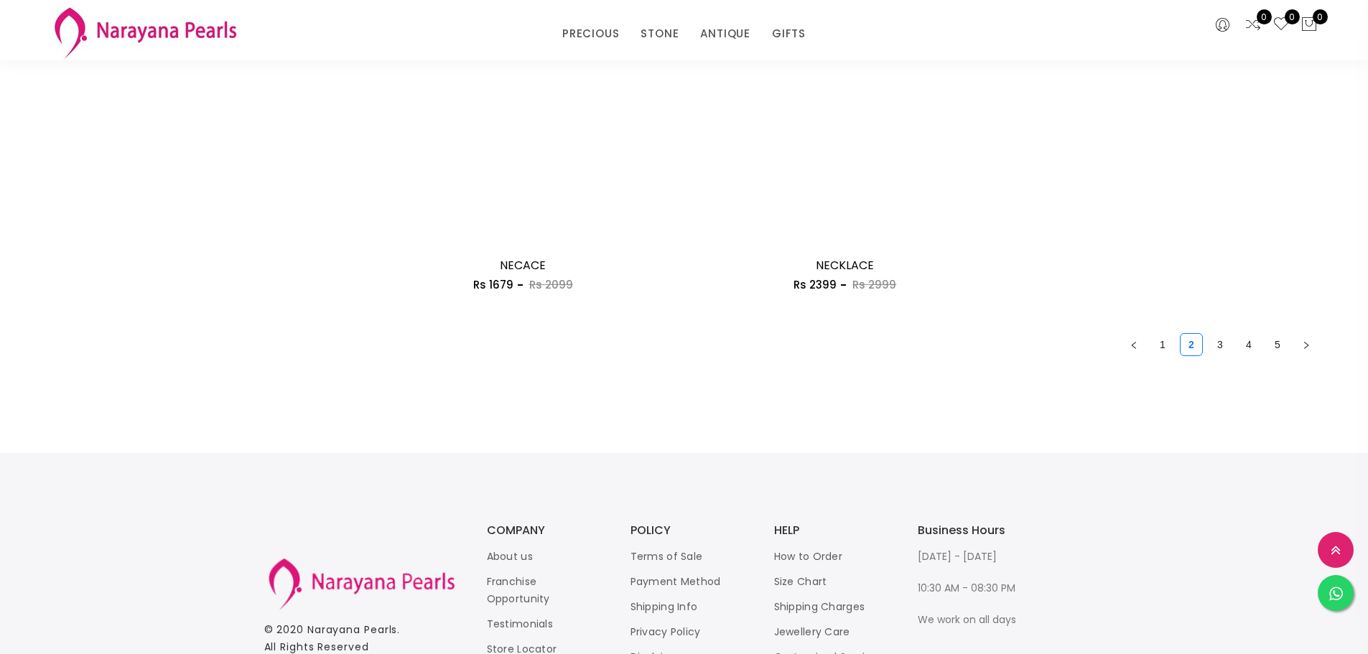
scroll to position [2441, 0]
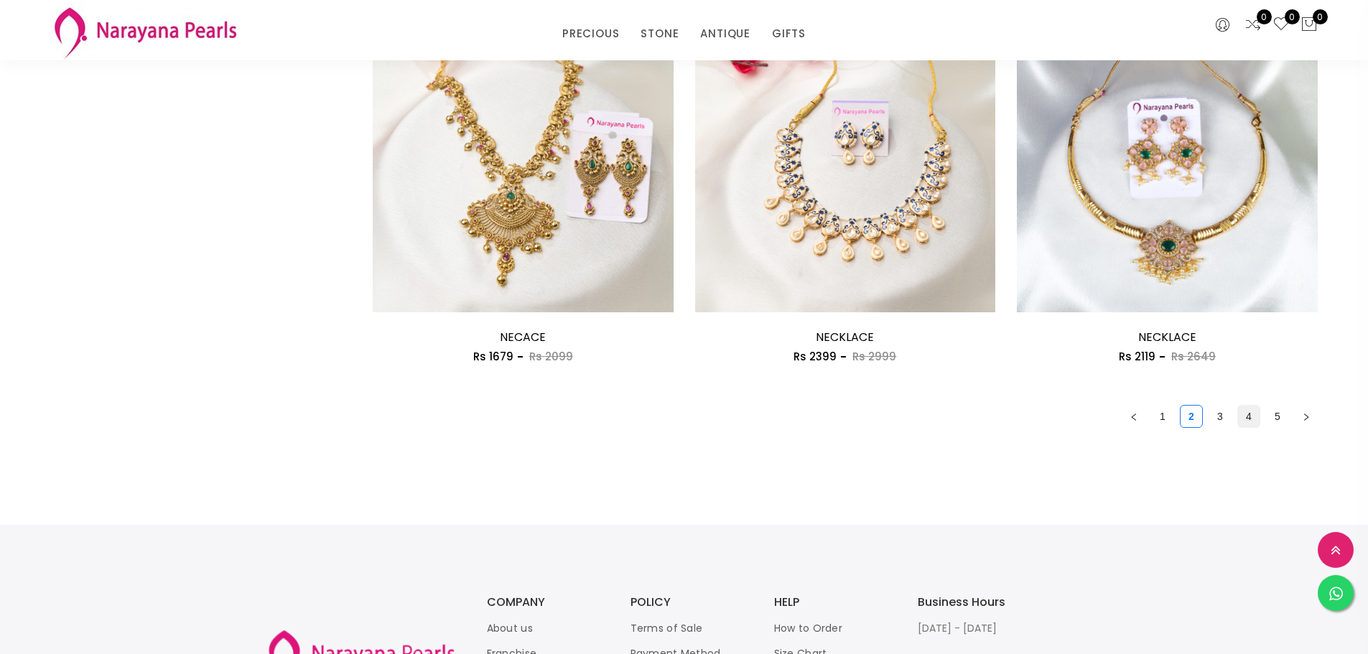
click at [1253, 411] on link "4" at bounding box center [1249, 417] width 22 height 22
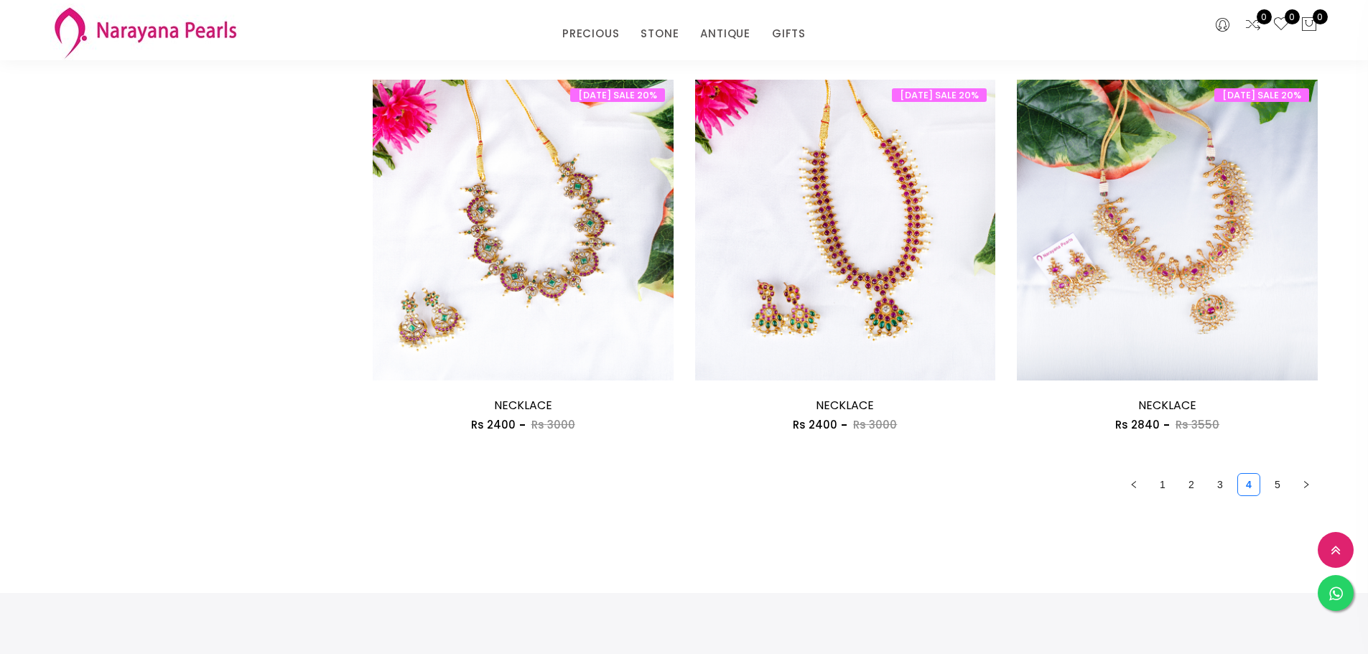
scroll to position [2010, 0]
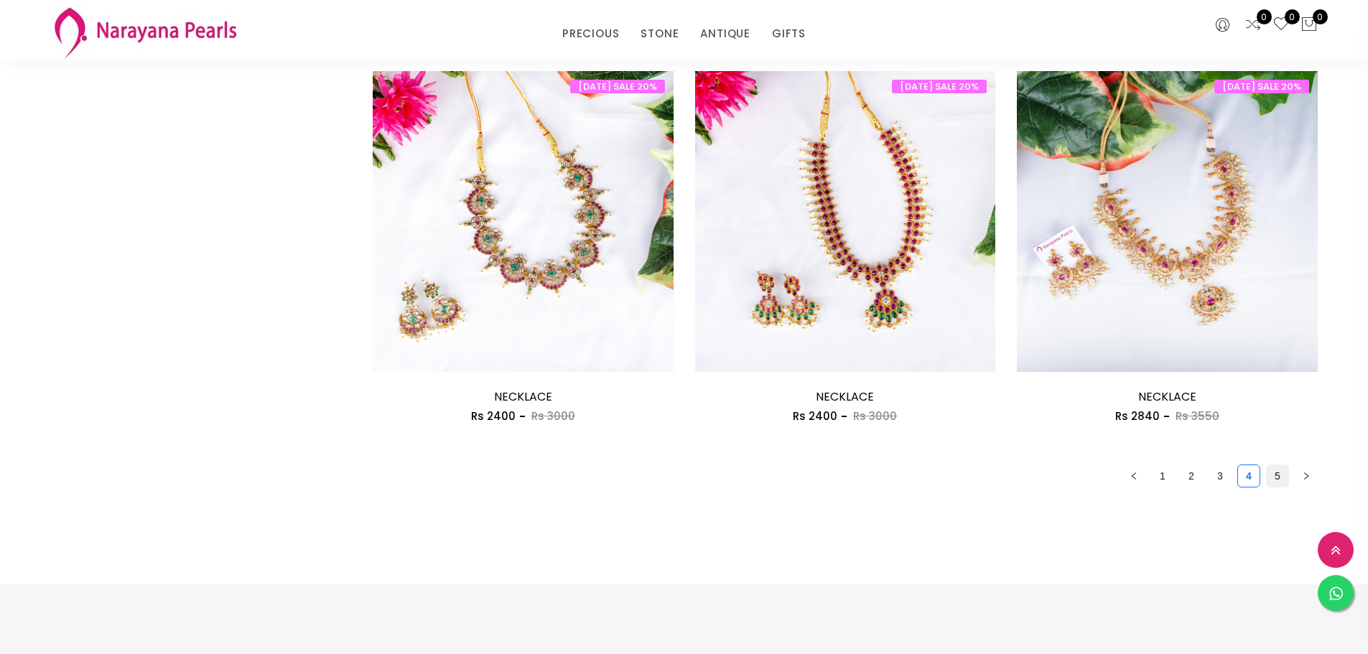
click at [1281, 473] on link "5" at bounding box center [1277, 476] width 22 height 22
